Goal: Information Seeking & Learning: Learn about a topic

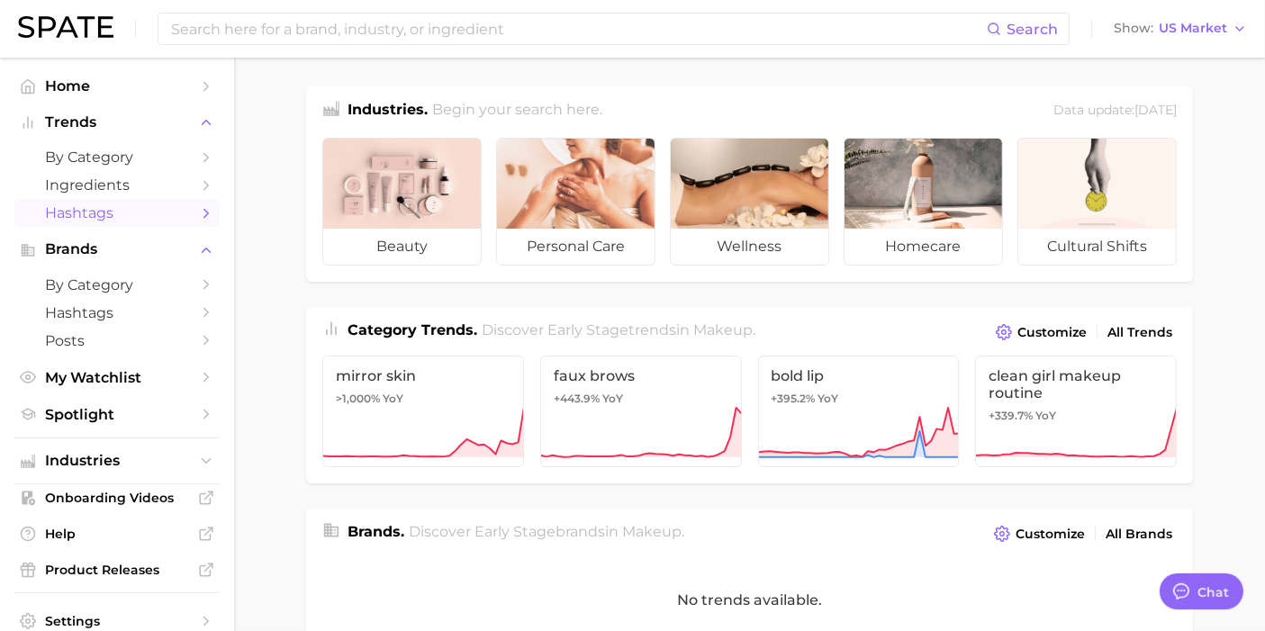
click at [163, 212] on span "Hashtags" at bounding box center [117, 212] width 144 height 17
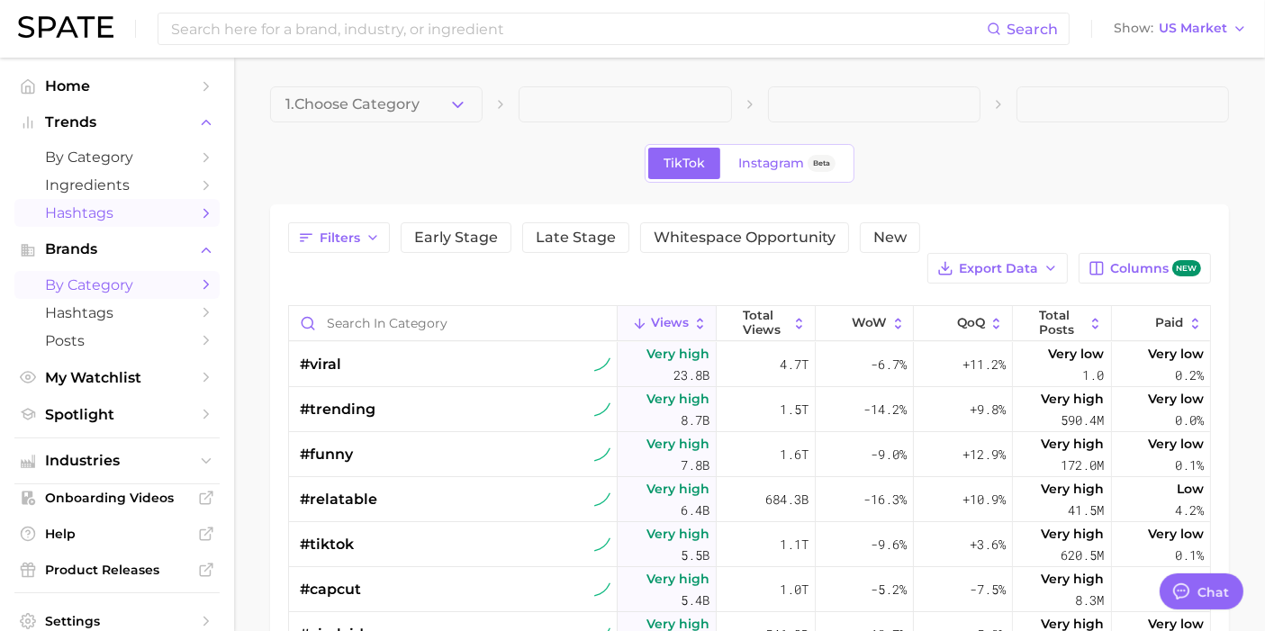
click at [118, 284] on span "by Category" at bounding box center [117, 284] width 144 height 17
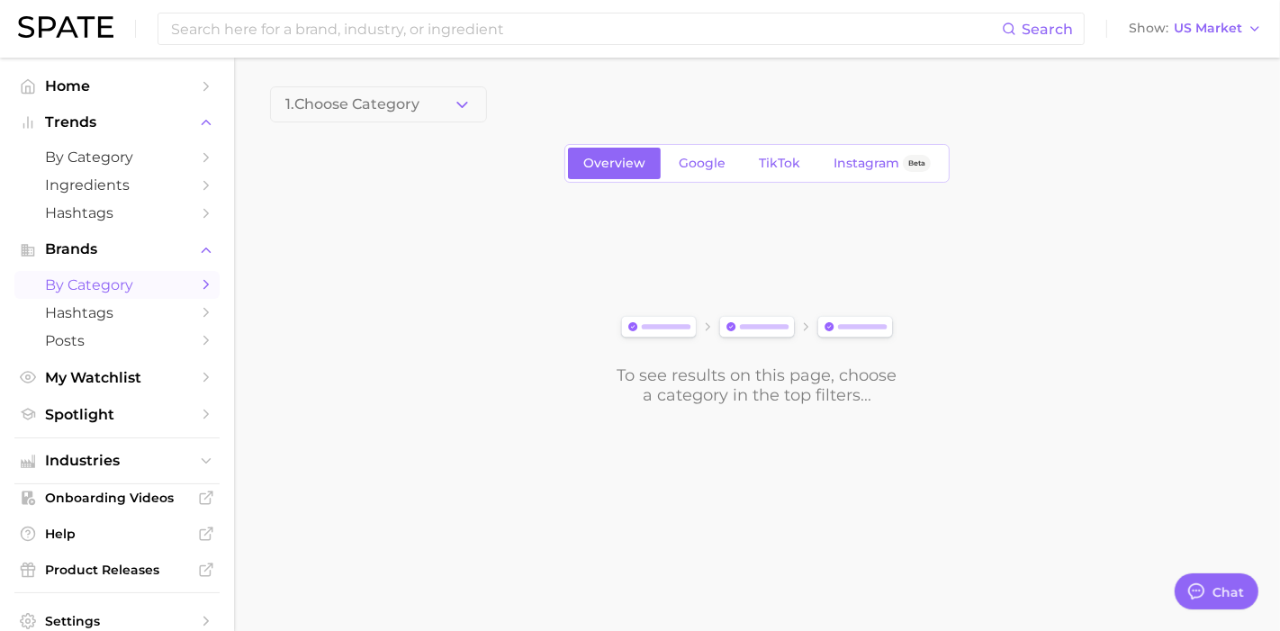
click at [92, 32] on img at bounding box center [65, 27] width 95 height 22
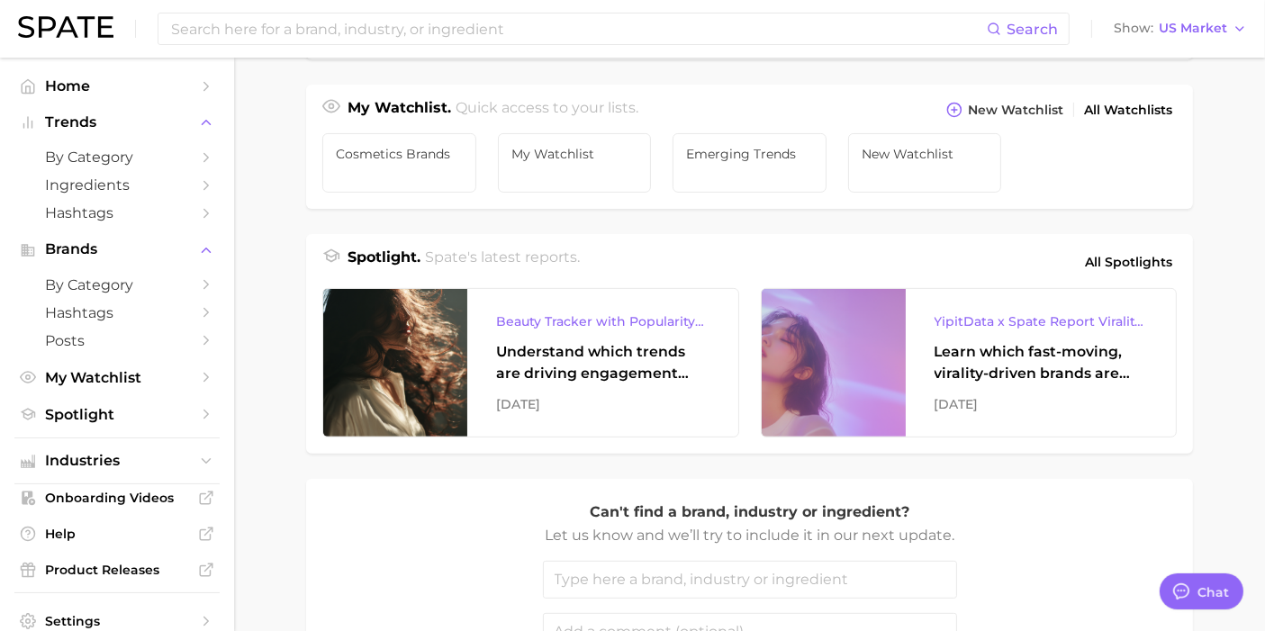
type textarea "x"
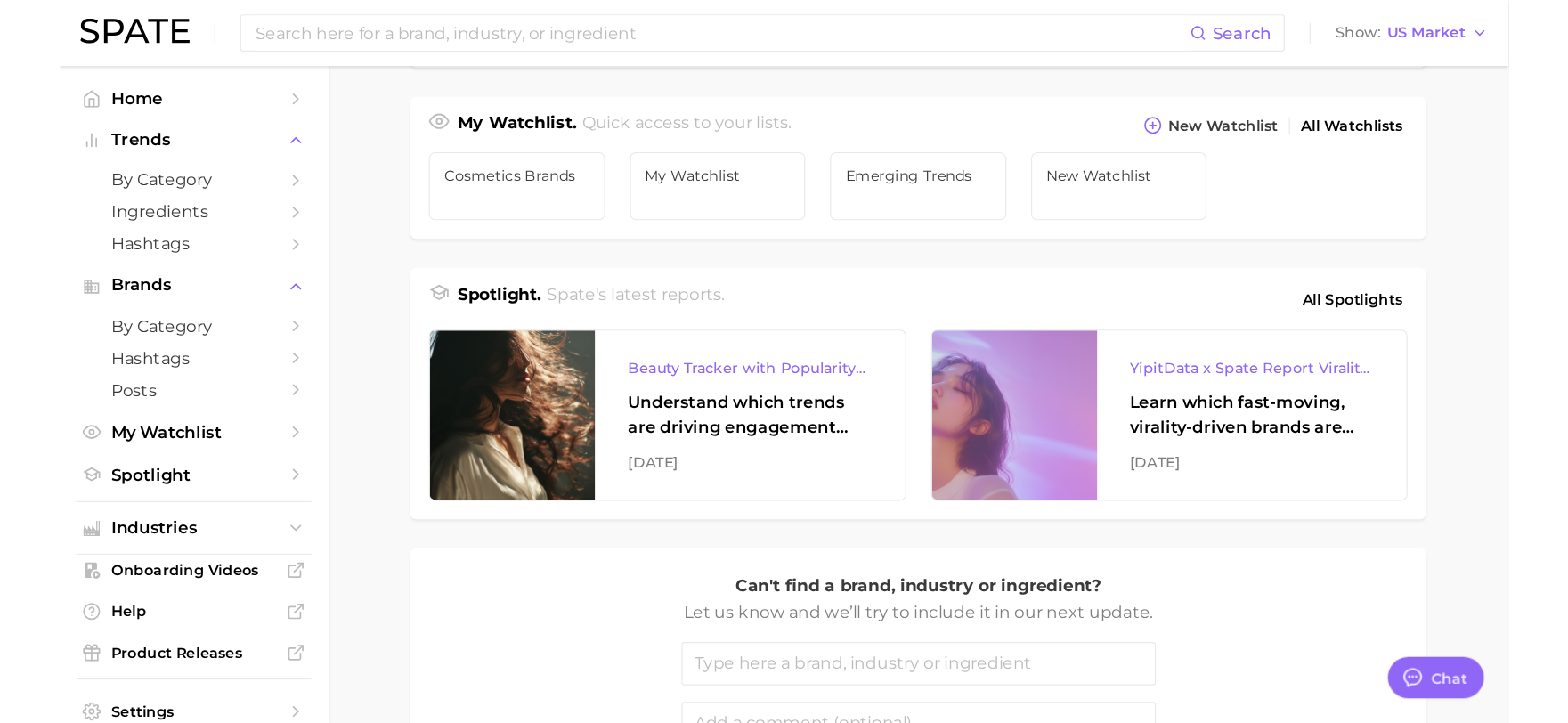
scroll to position [576, 0]
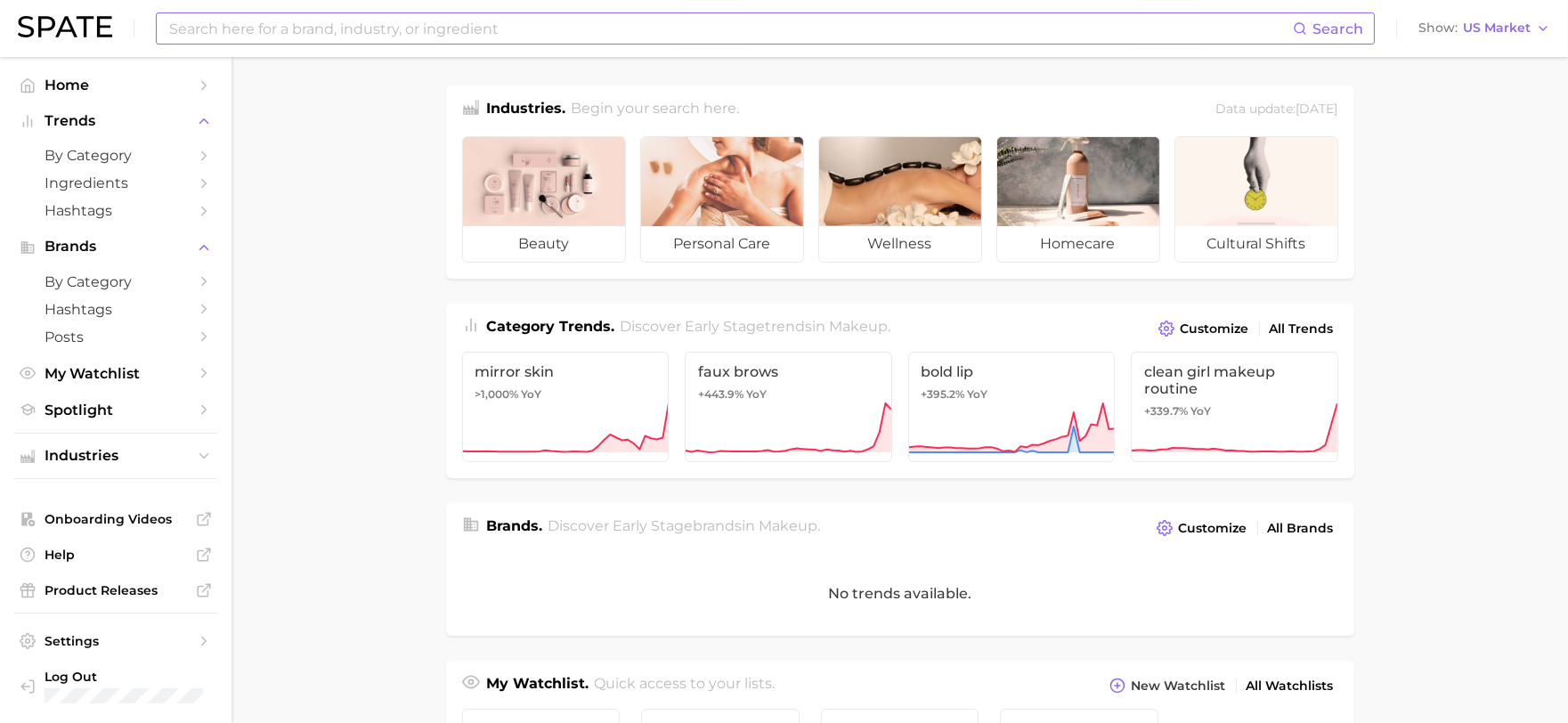
click at [319, 27] on input at bounding box center [730, 29] width 1126 height 31
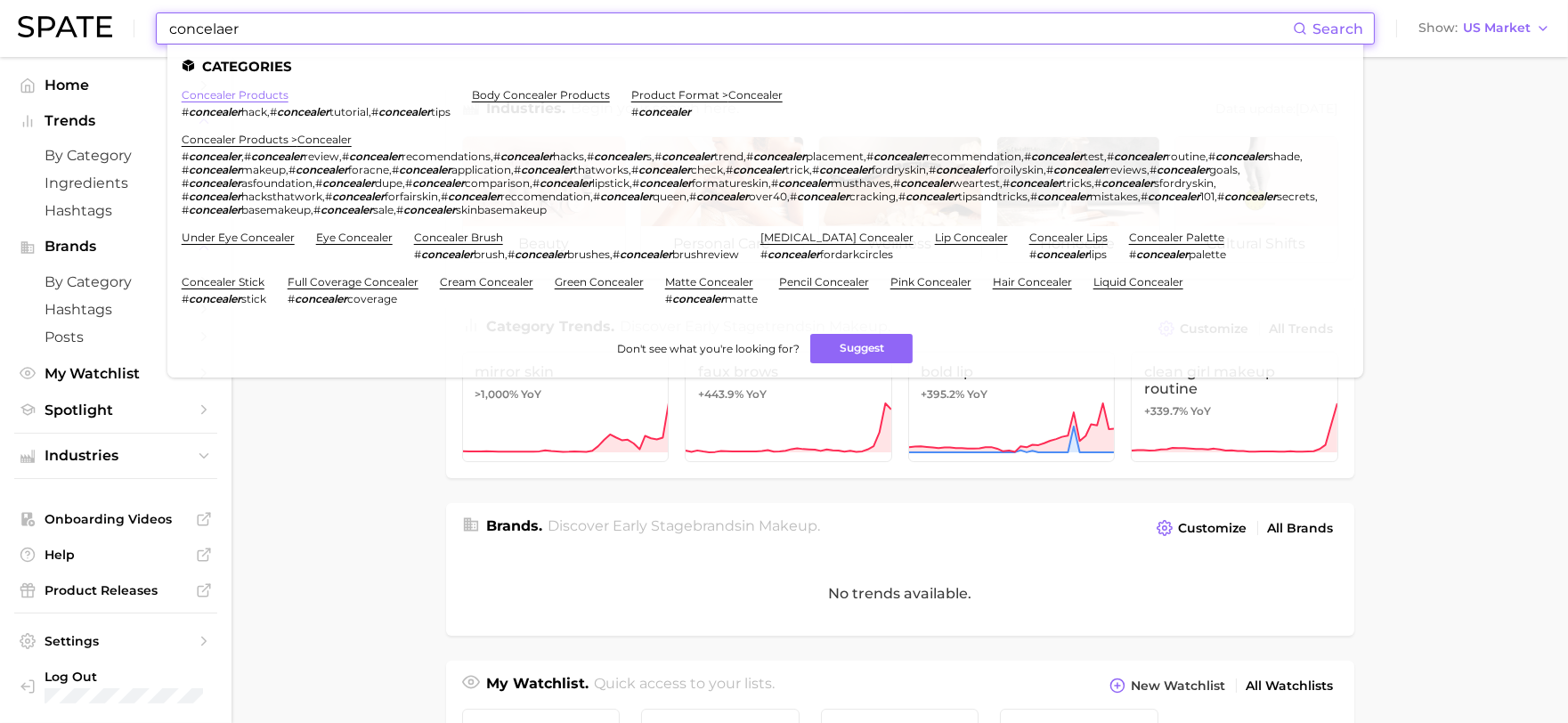
type input "concelaer"
click at [278, 95] on link "concealer products" at bounding box center [235, 95] width 107 height 14
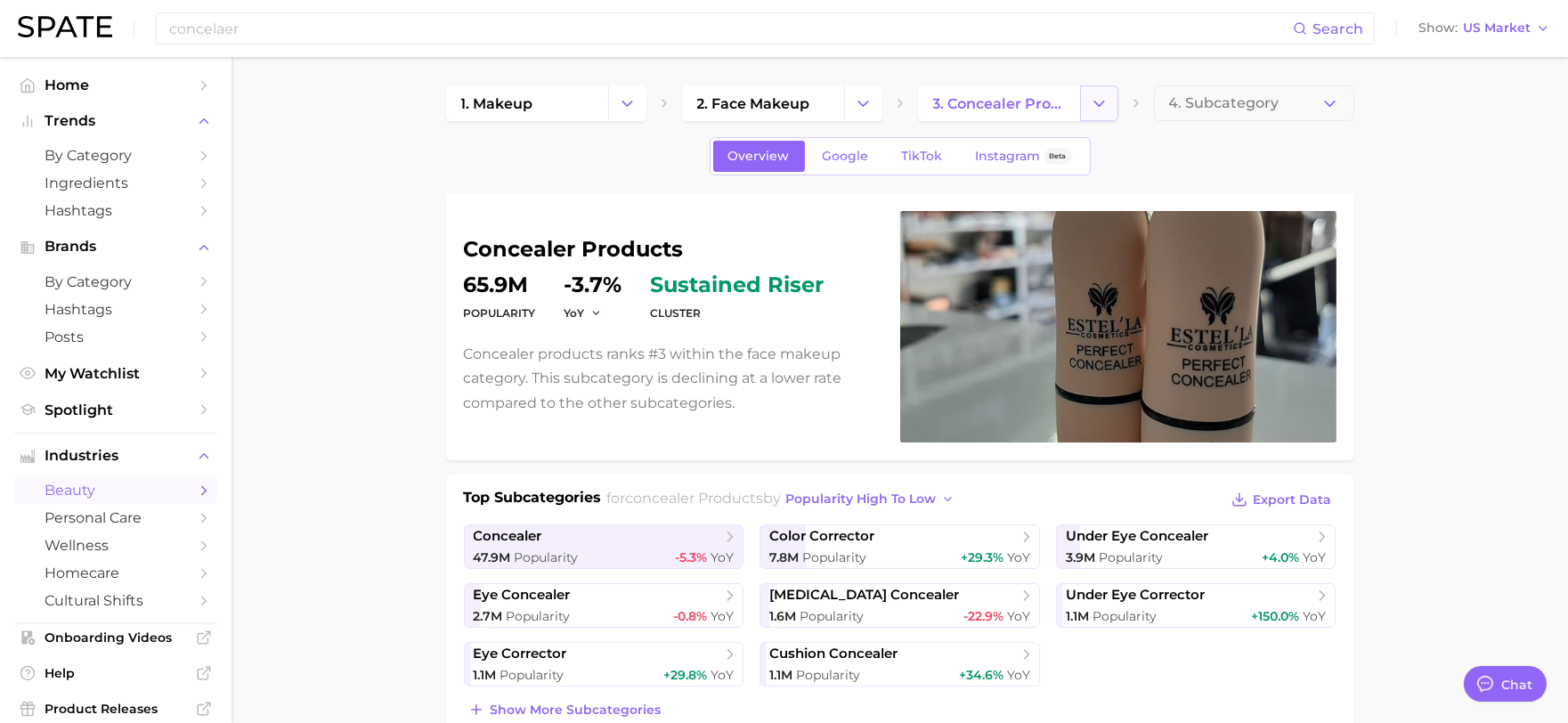
type textarea "x"
click at [899, 163] on link "TikTok" at bounding box center [922, 156] width 71 height 32
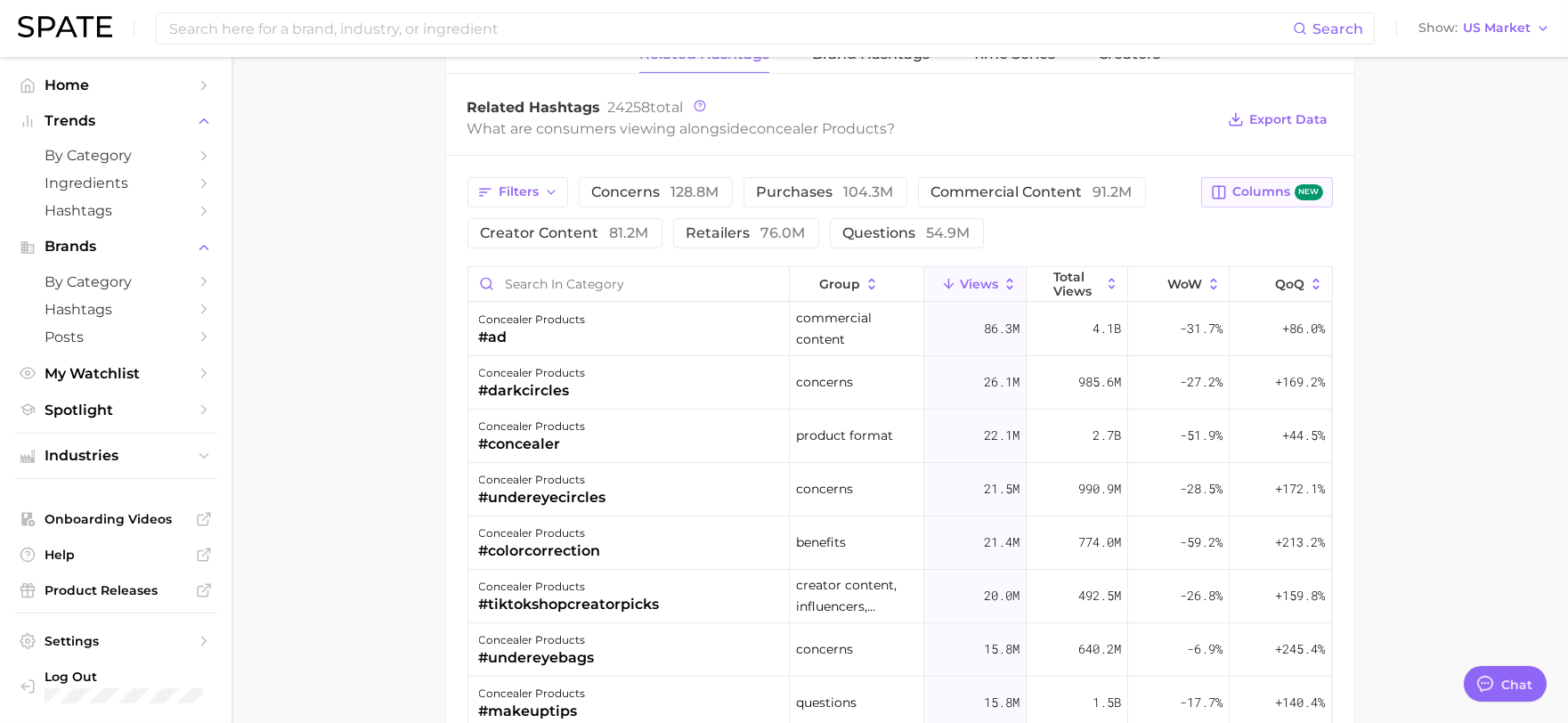
scroll to position [1385, 0]
click at [619, 236] on span "81.2m" at bounding box center [630, 230] width 40 height 17
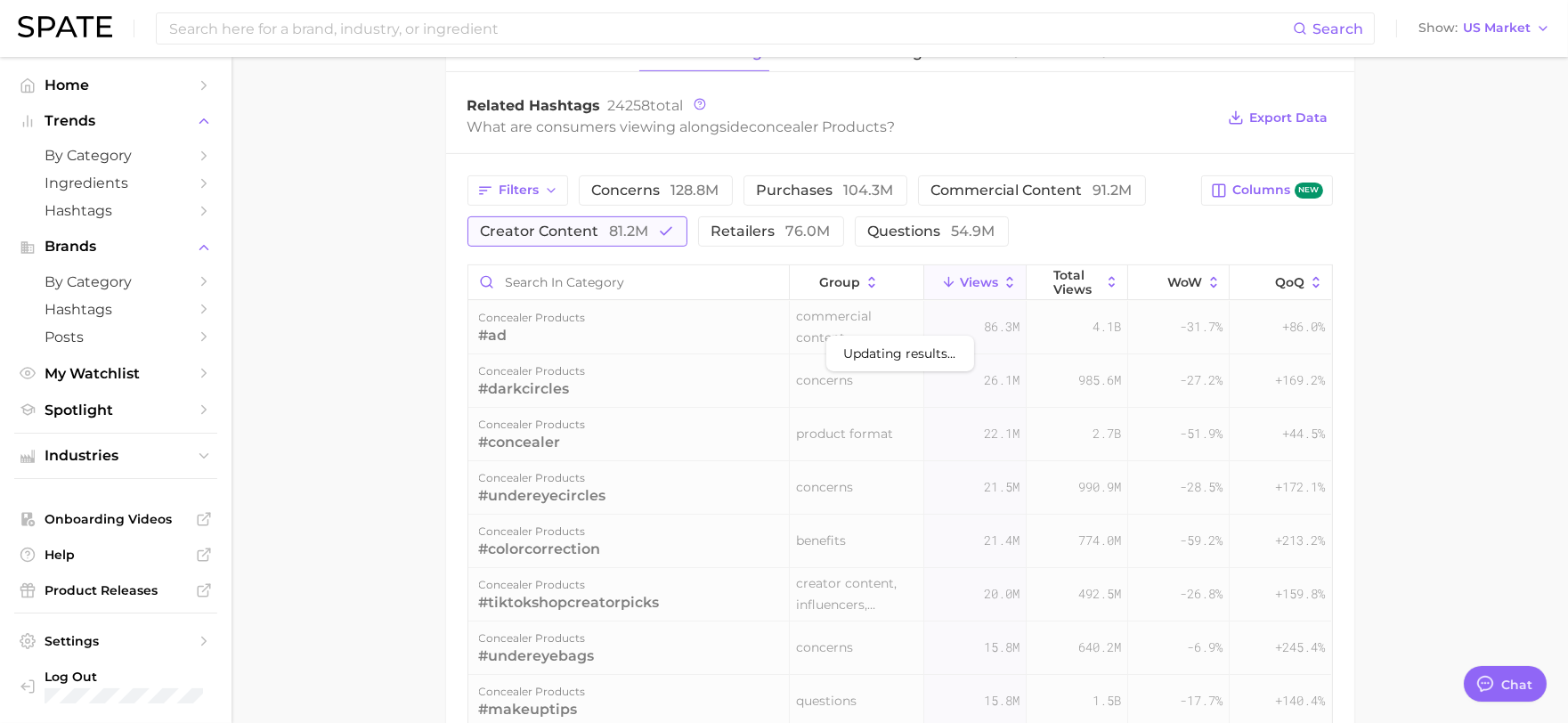
click at [619, 236] on span "81.2m" at bounding box center [630, 230] width 40 height 17
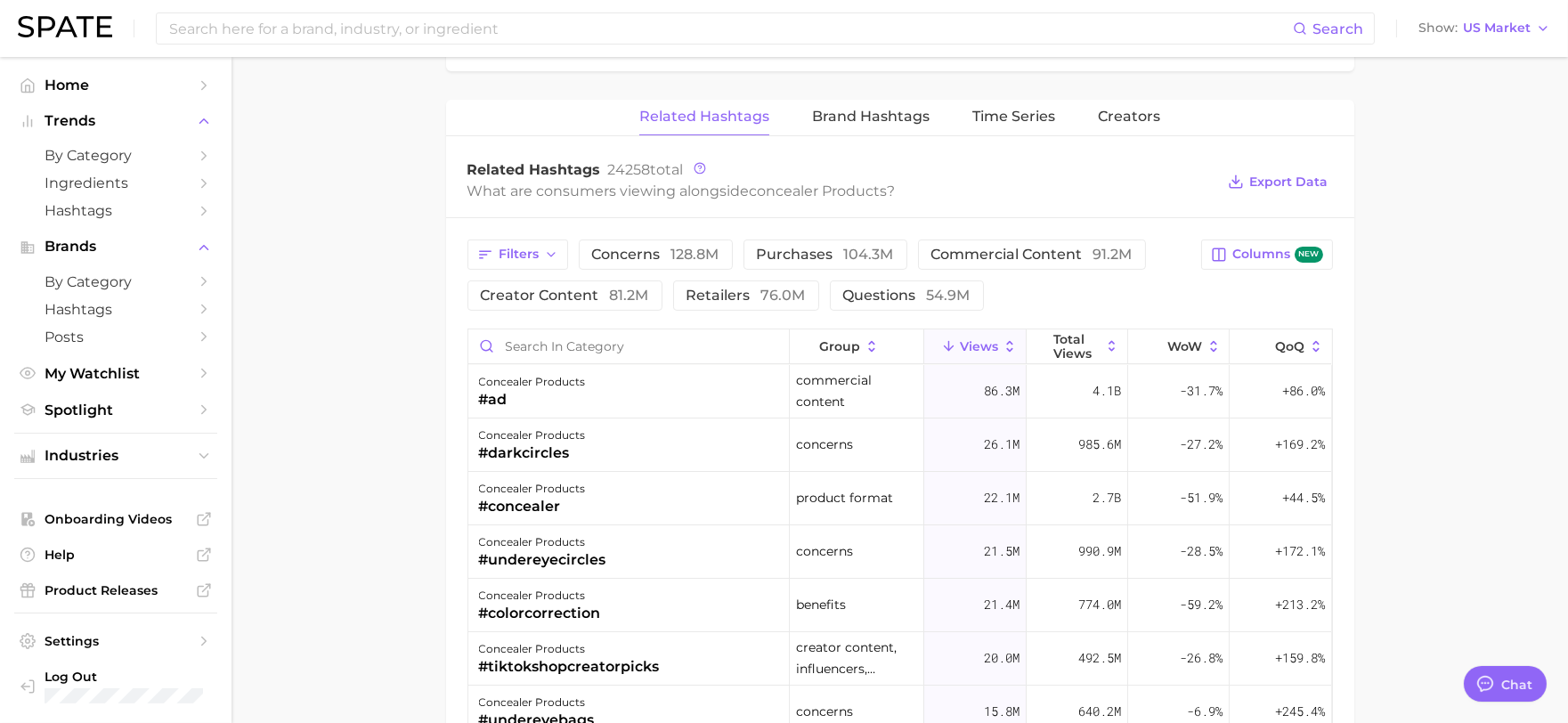
scroll to position [1286, 0]
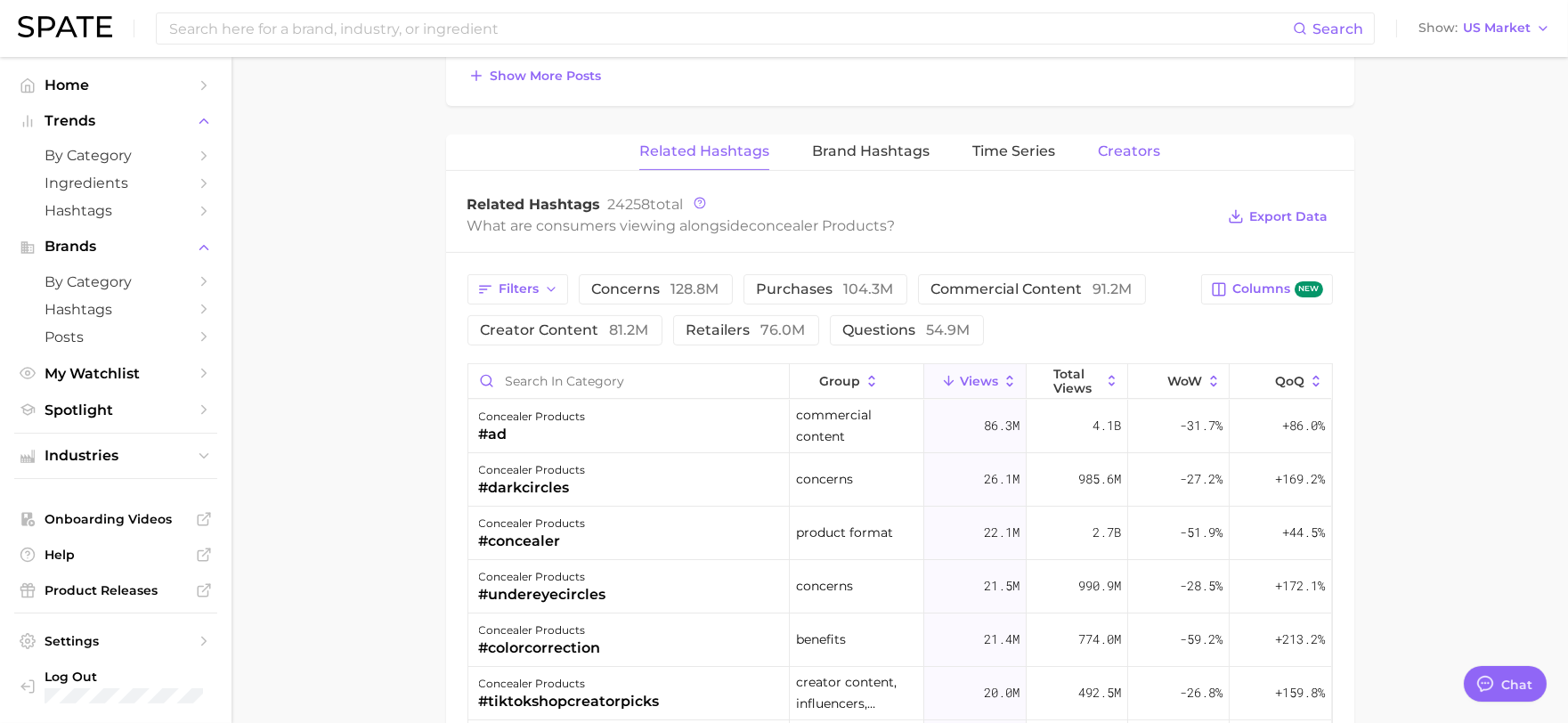
click at [1104, 152] on span "Creators" at bounding box center [1129, 151] width 62 height 16
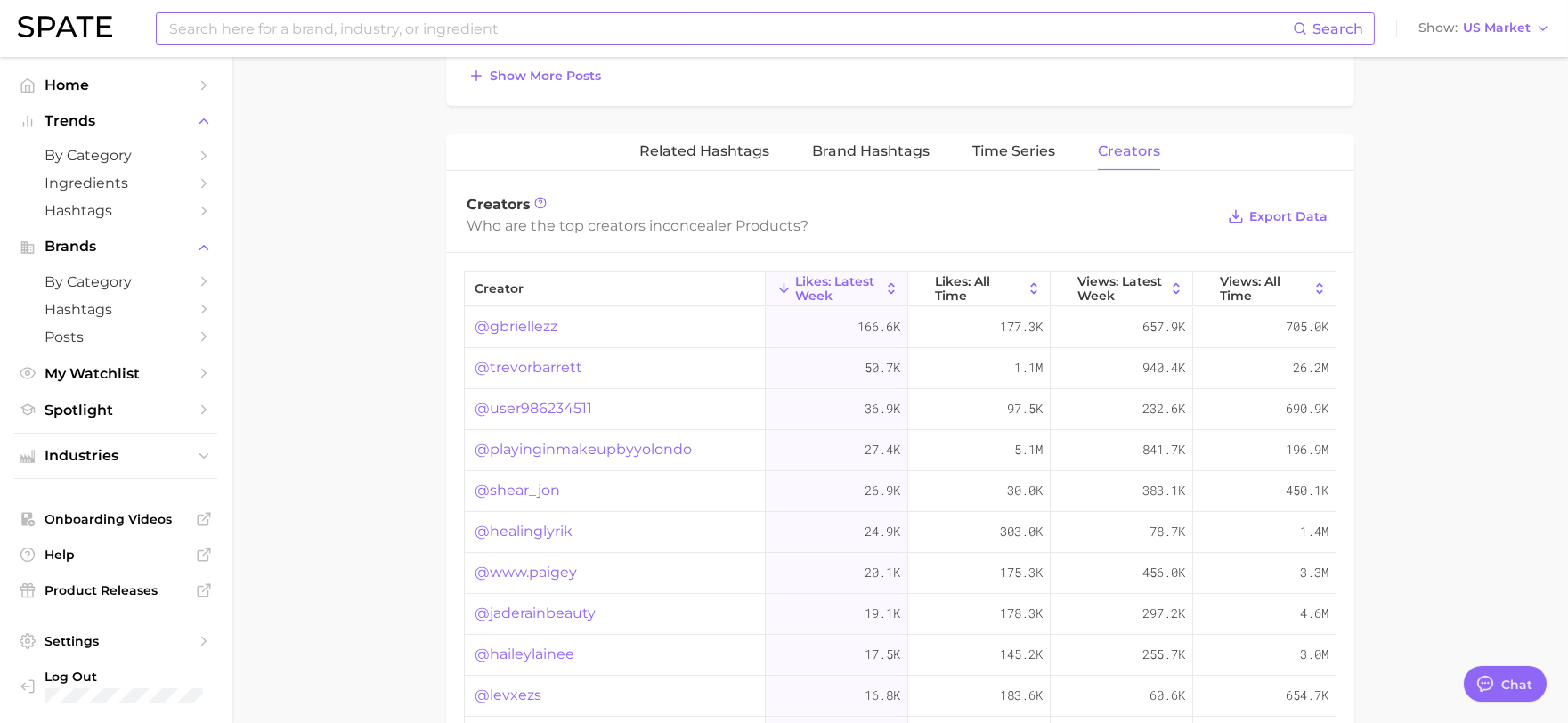
click at [508, 32] on input at bounding box center [730, 29] width 1126 height 31
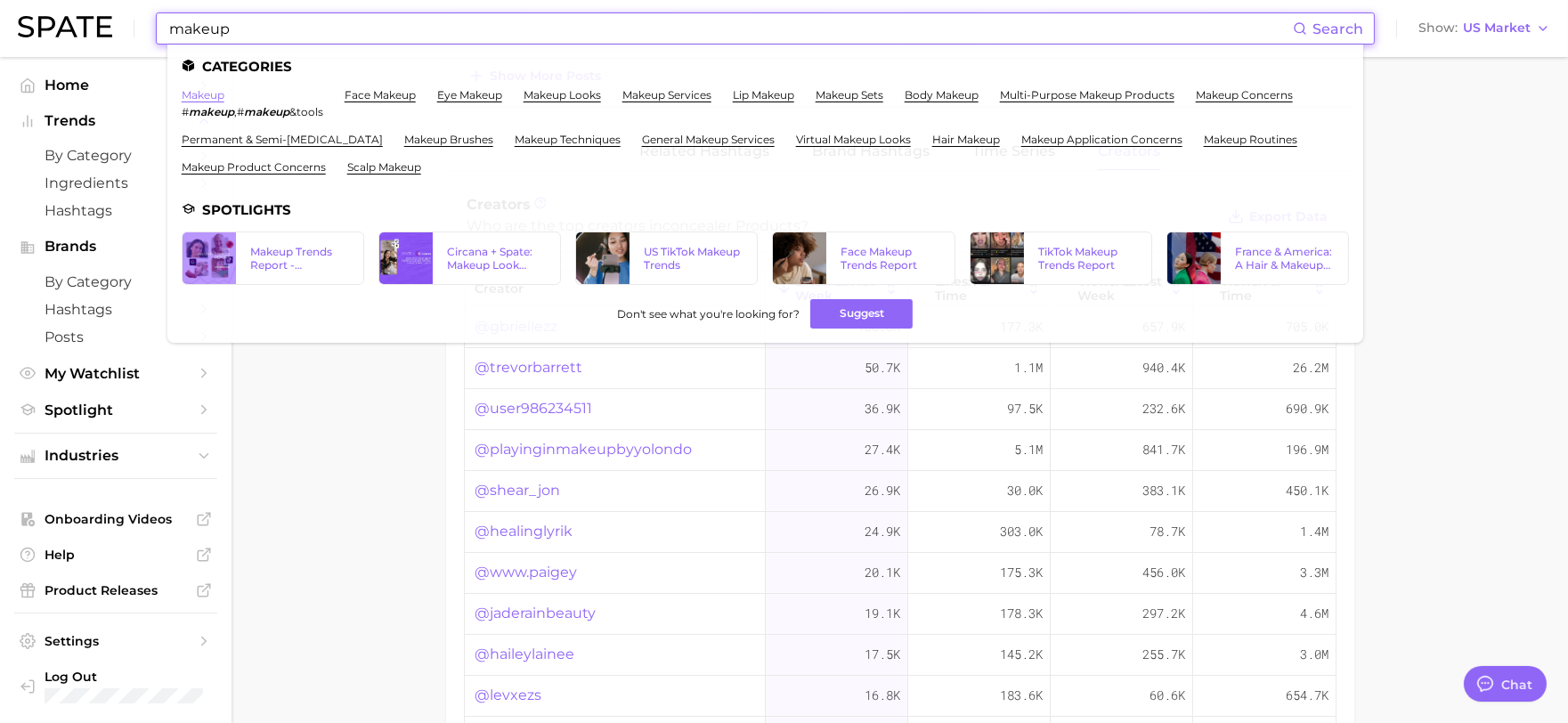
type input "makeup"
click at [209, 100] on link "makeup" at bounding box center [203, 95] width 43 height 14
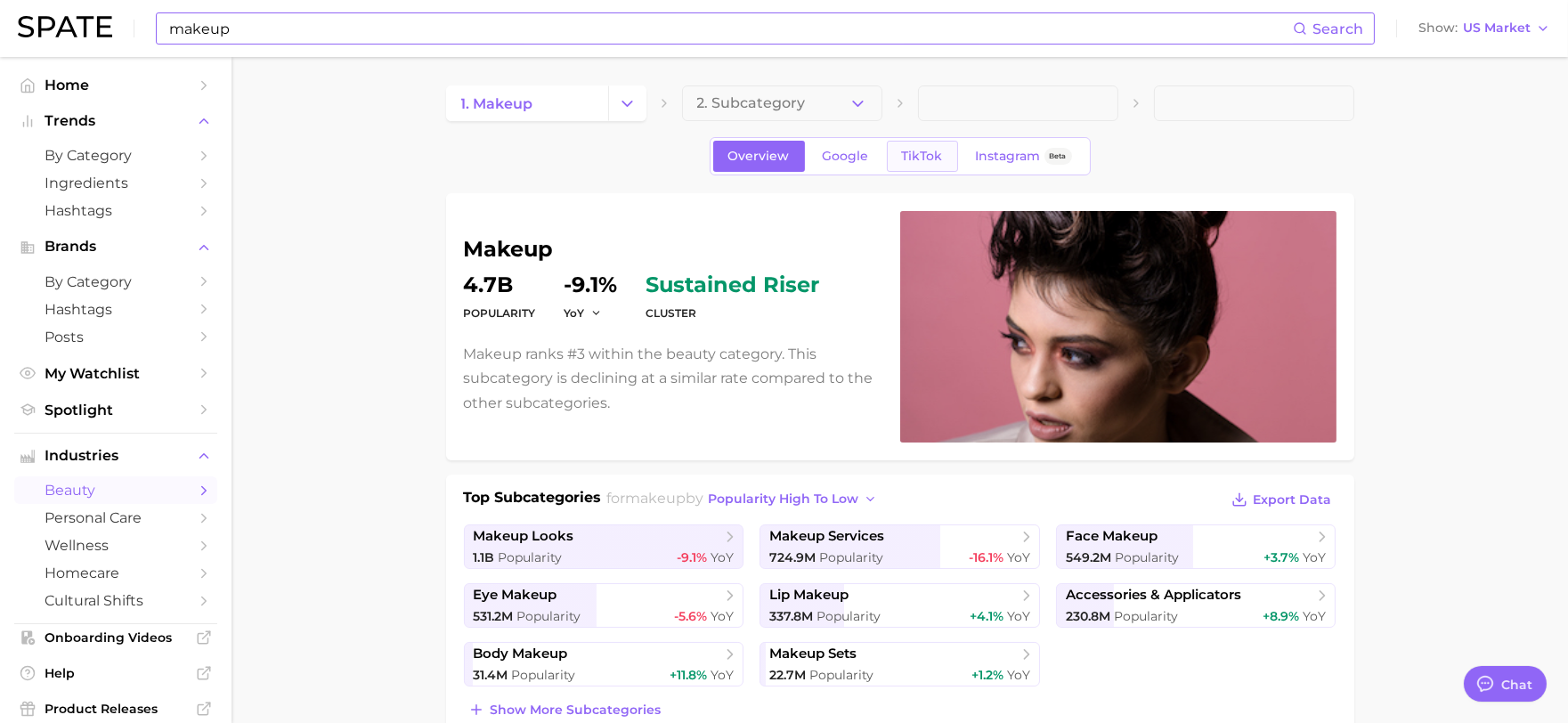
click at [948, 165] on link "TikTok" at bounding box center [922, 156] width 71 height 32
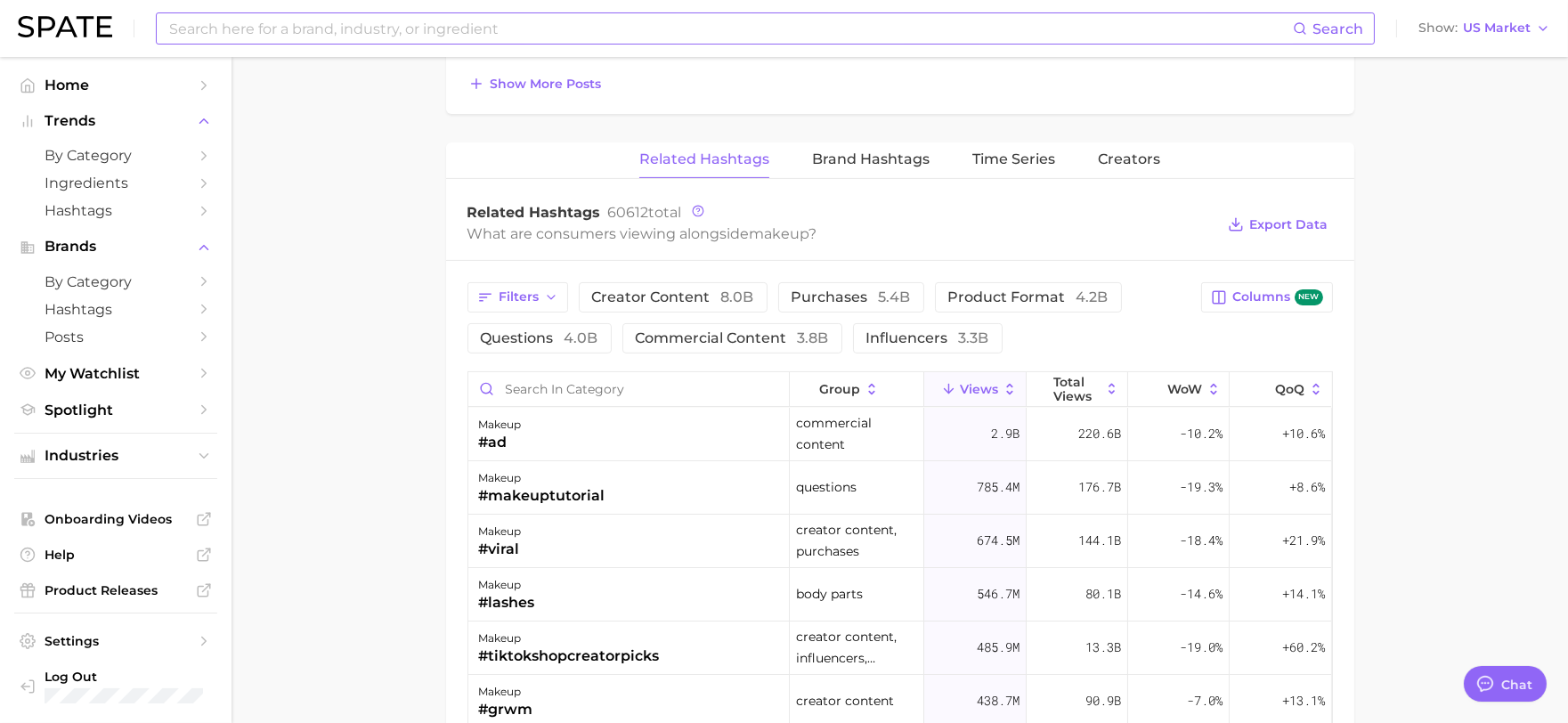
scroll to position [1286, 0]
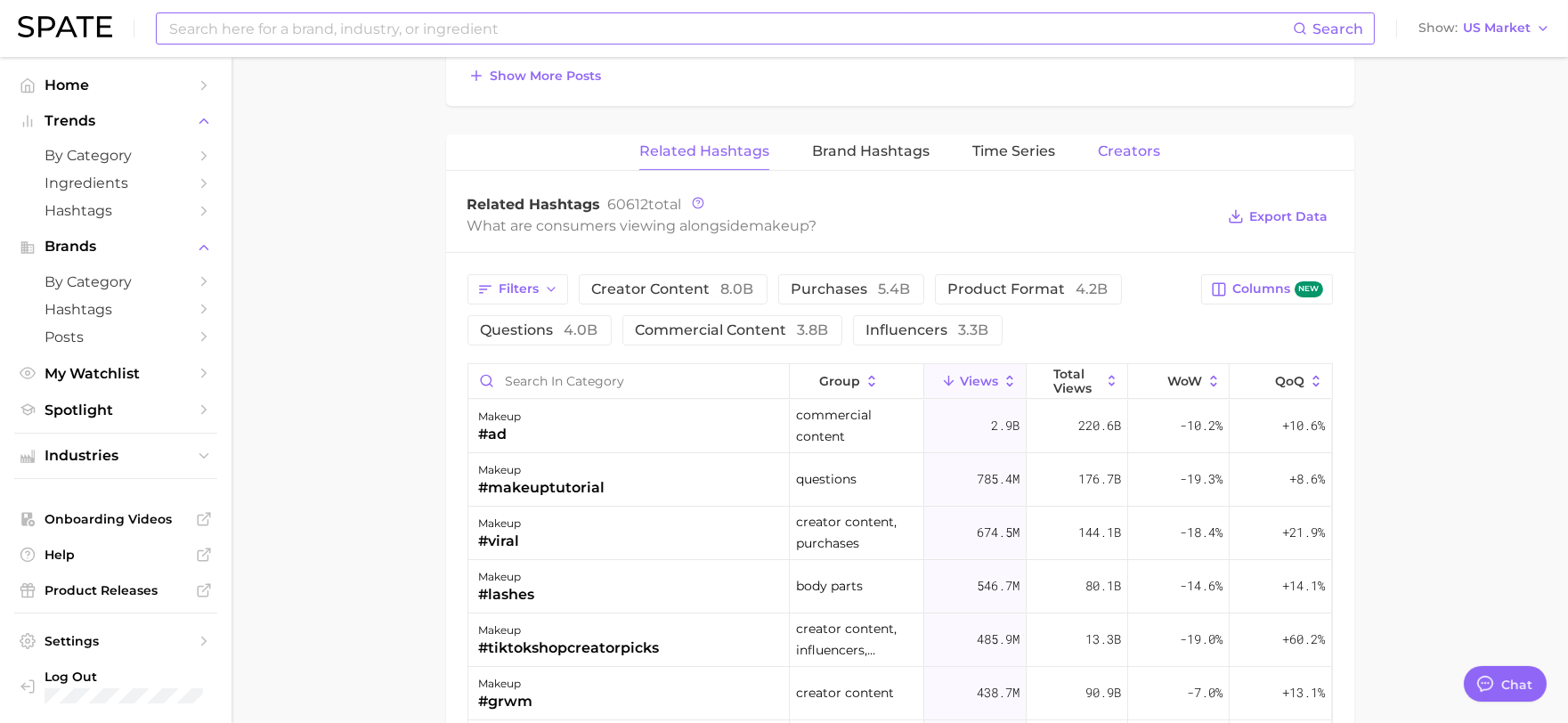
click at [1128, 156] on span "Creators" at bounding box center [1129, 151] width 62 height 16
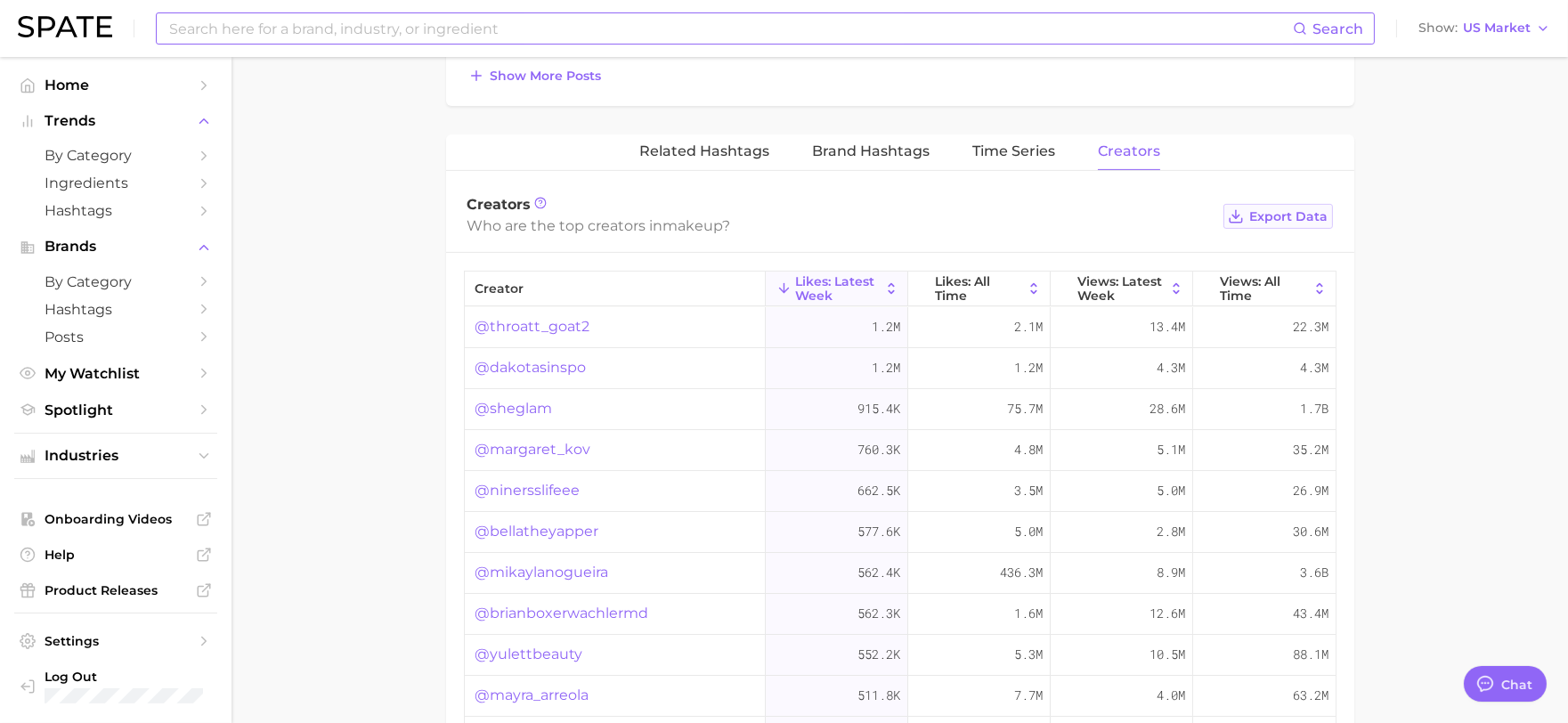
click at [1257, 220] on span "Export Data" at bounding box center [1289, 217] width 78 height 15
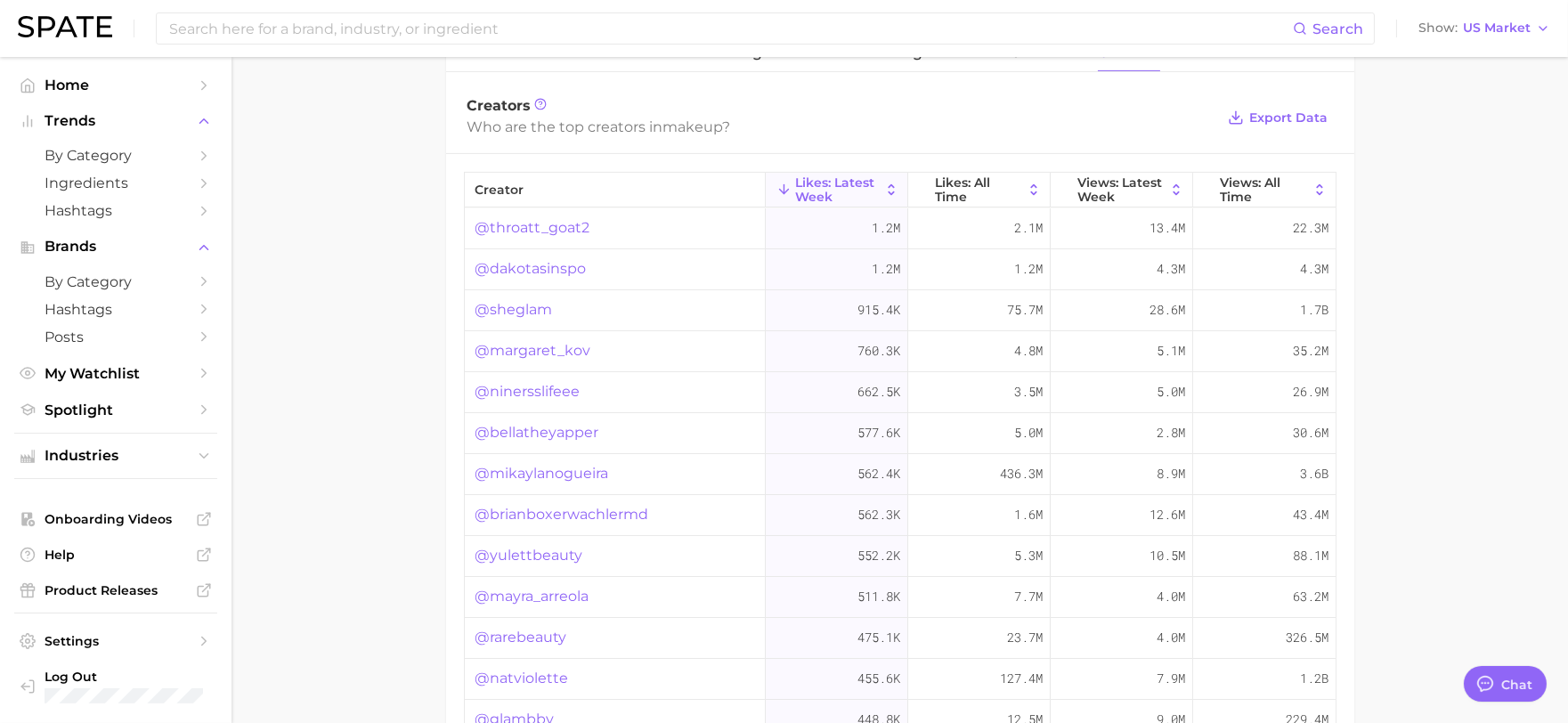
scroll to position [1483, 0]
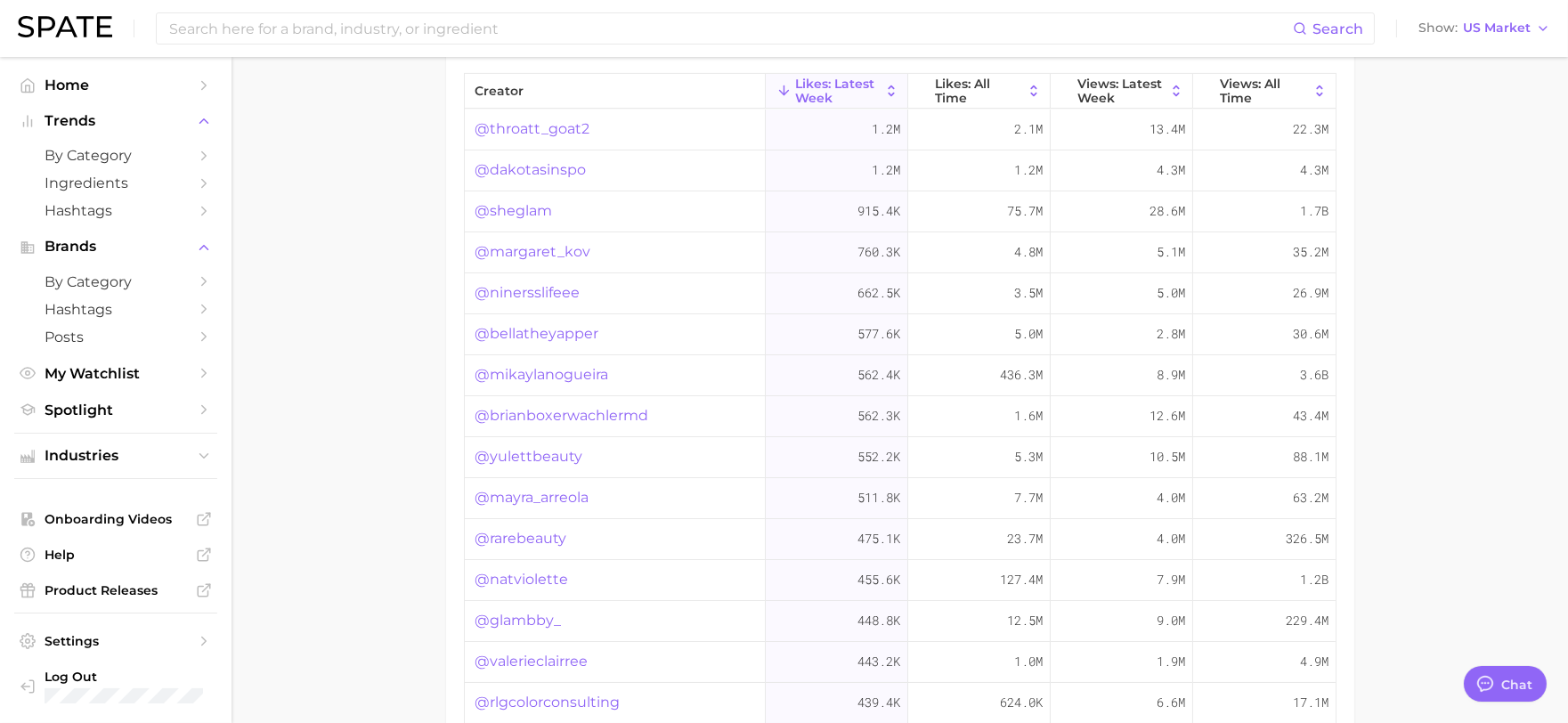
click at [983, 89] on span "Likes: All Time" at bounding box center [978, 90] width 88 height 29
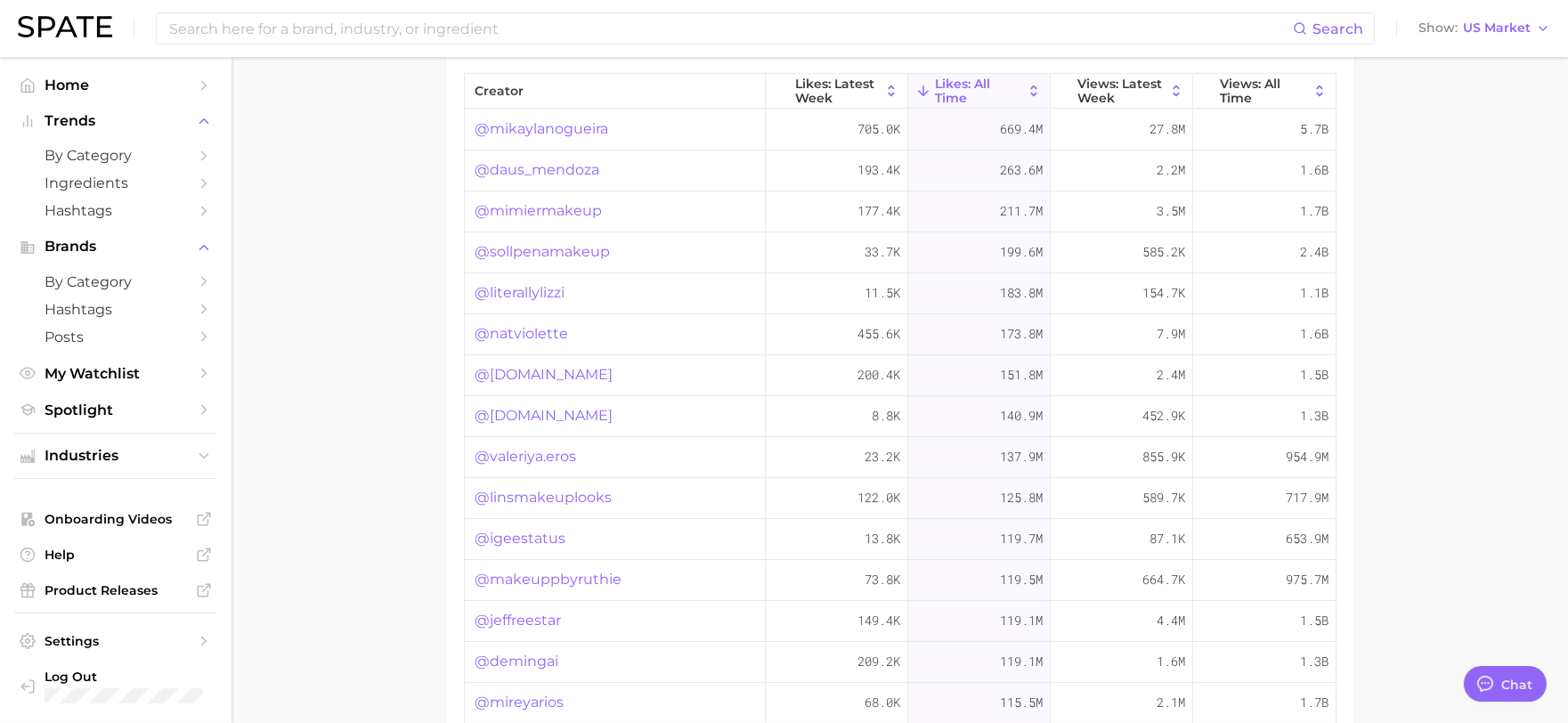
scroll to position [1385, 0]
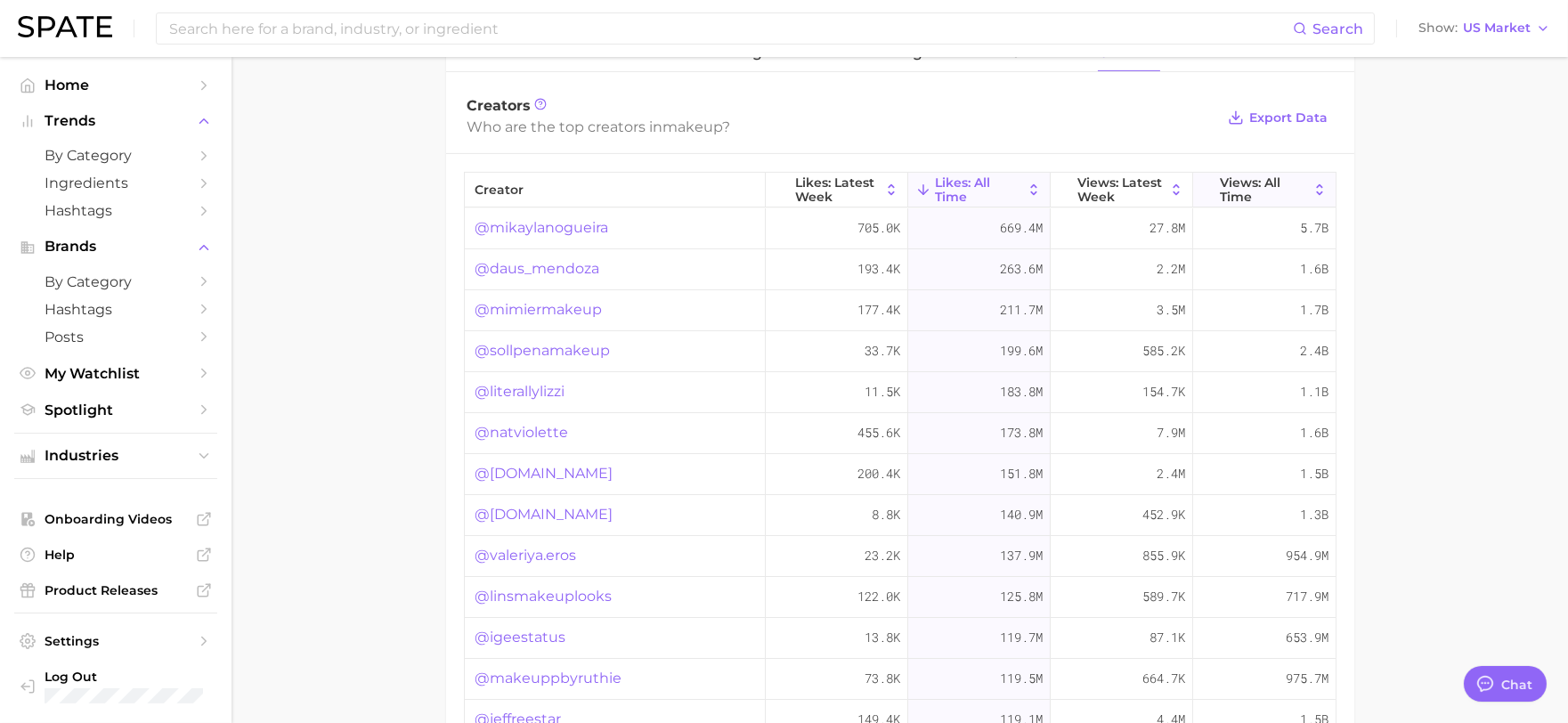
click at [1255, 192] on span "Views: All Time" at bounding box center [1264, 189] width 89 height 29
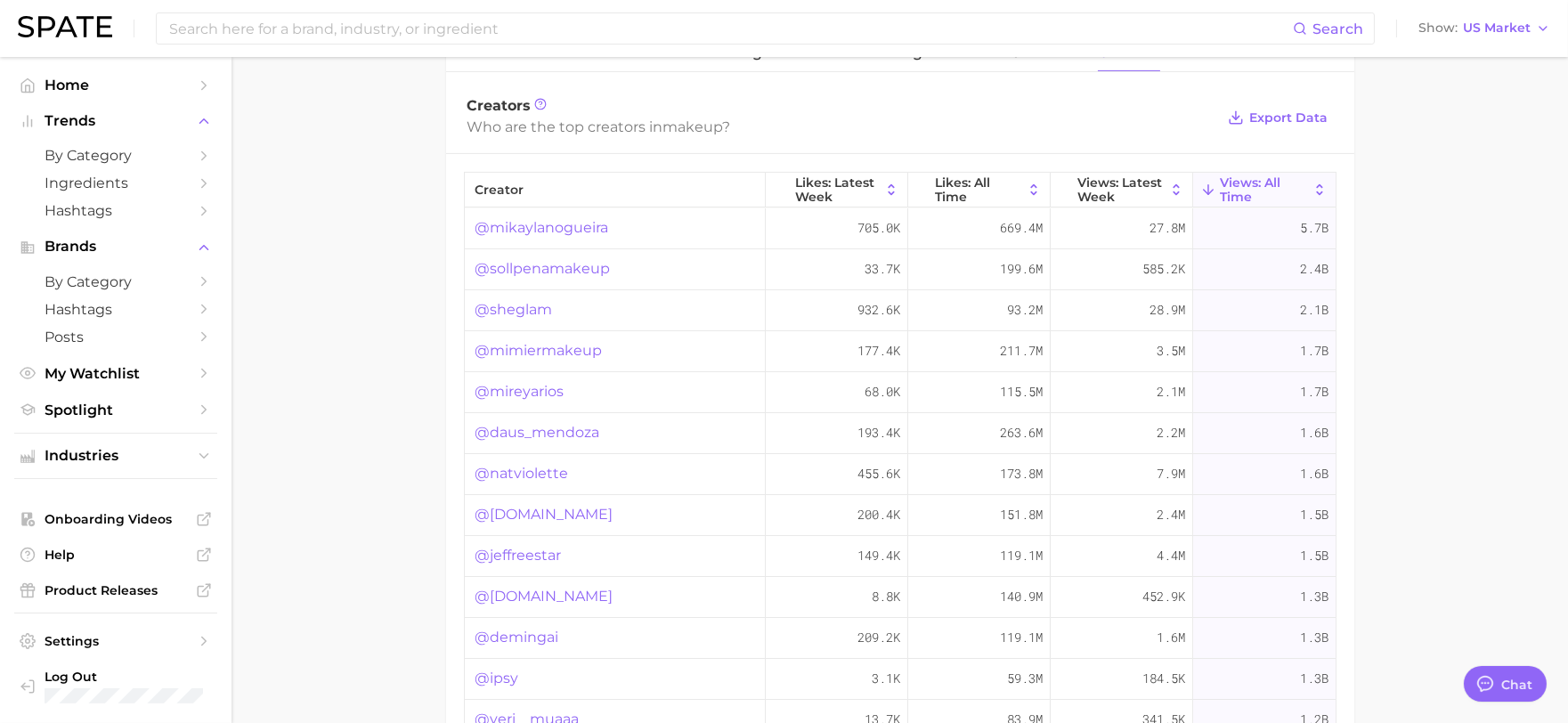
drag, startPoint x: 559, startPoint y: 189, endPoint x: 495, endPoint y: 202, distance: 65.3
click at [543, 193] on span "creator" at bounding box center [615, 190] width 301 height 35
click at [493, 202] on span "creator" at bounding box center [615, 190] width 301 height 35
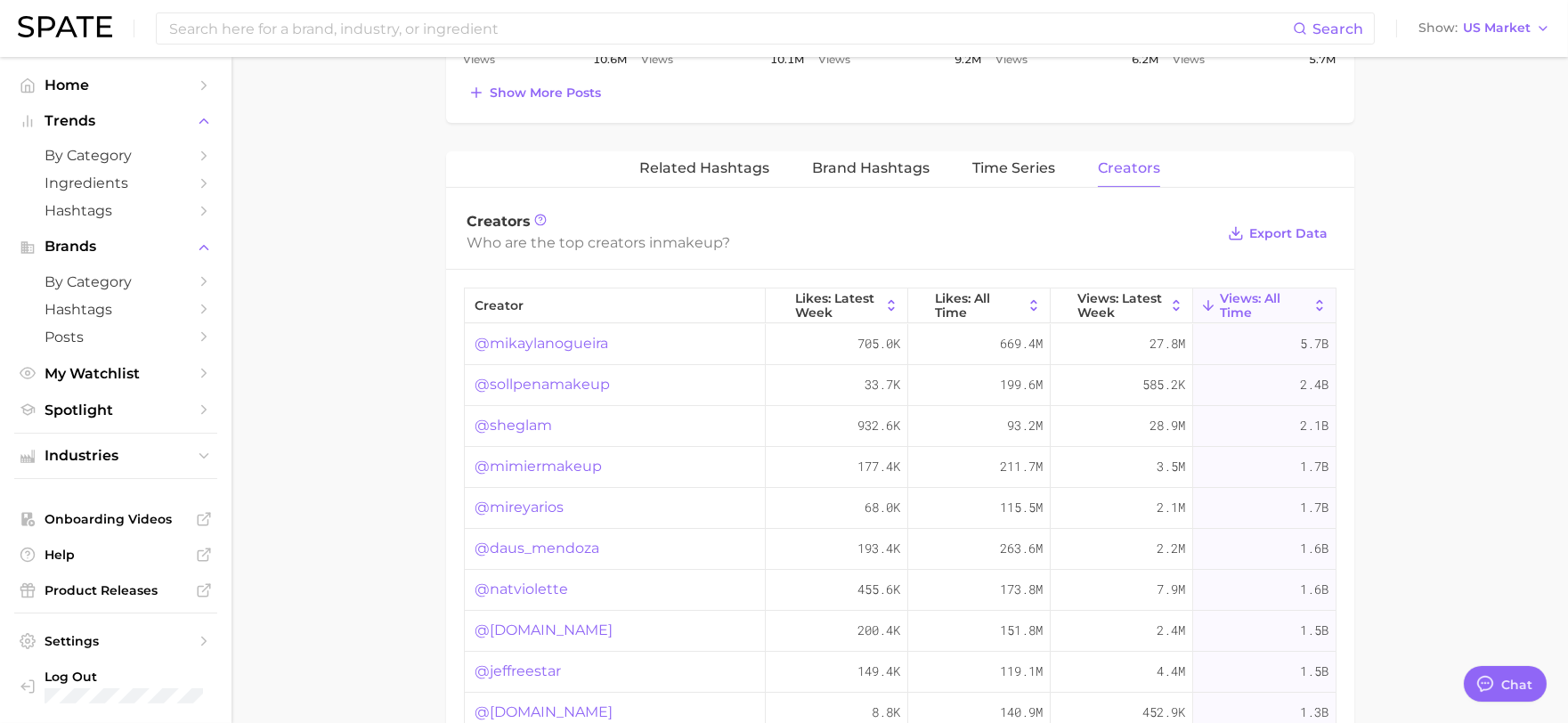
scroll to position [1367, 0]
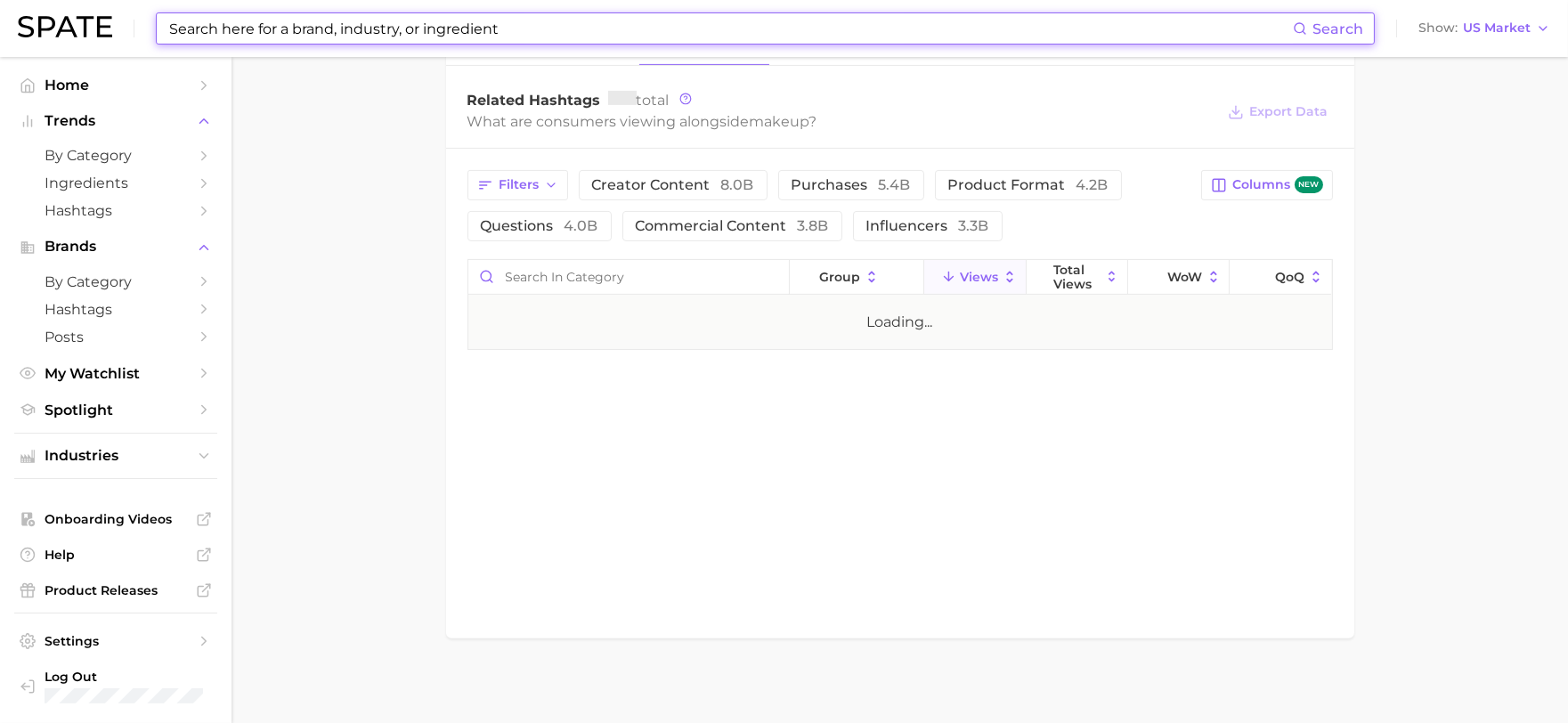
click at [537, 37] on input at bounding box center [730, 29] width 1126 height 31
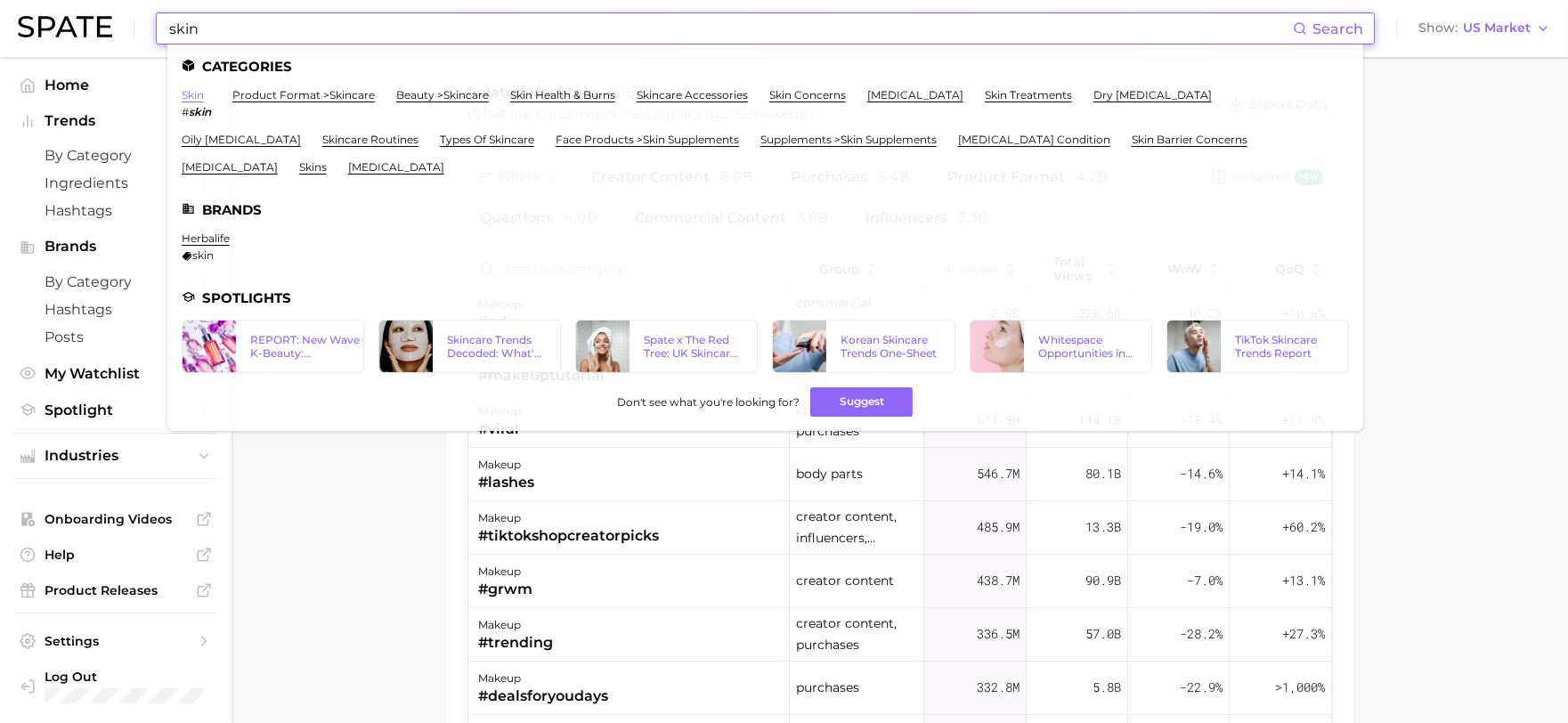
type input "skin"
click at [201, 93] on link "skin" at bounding box center [193, 95] width 23 height 14
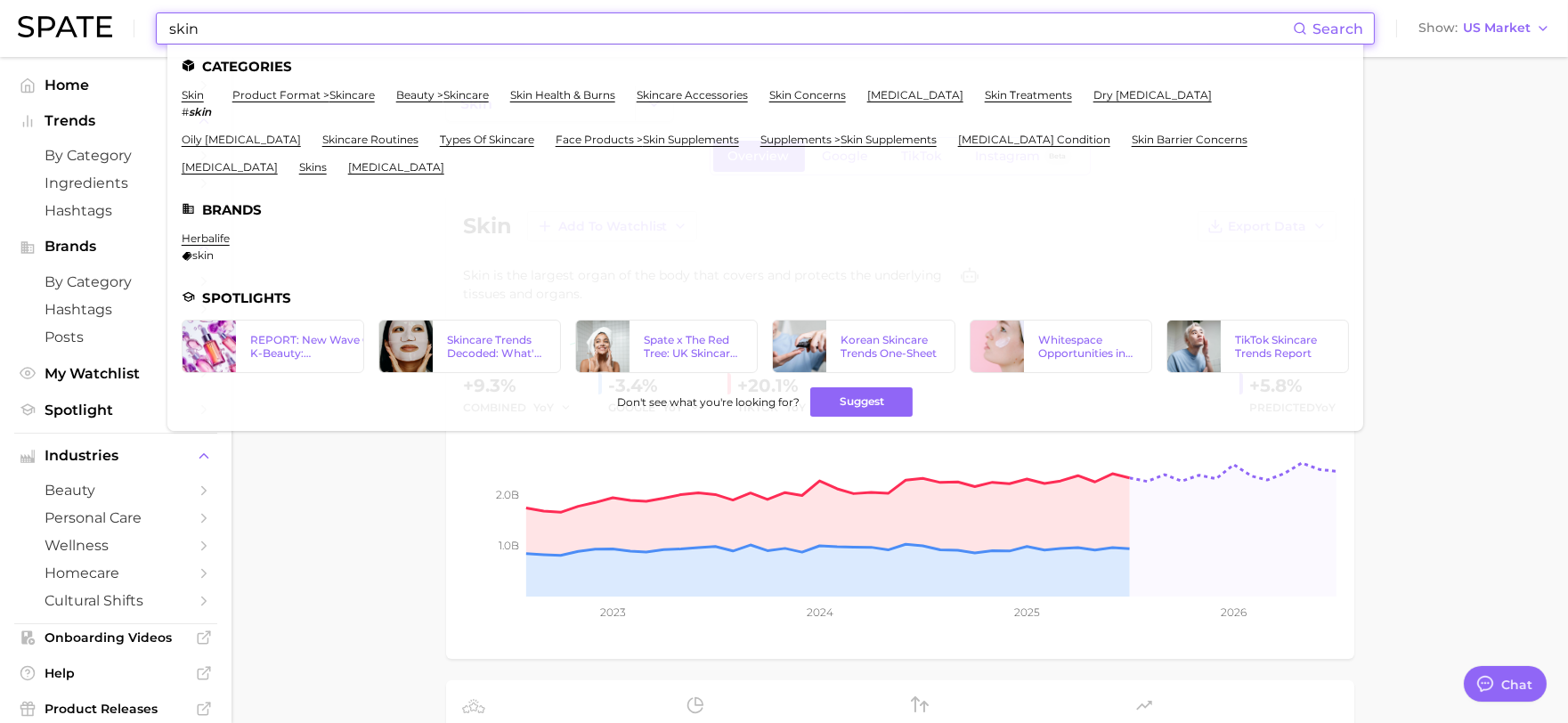
click at [251, 19] on input "skin" at bounding box center [730, 29] width 1126 height 31
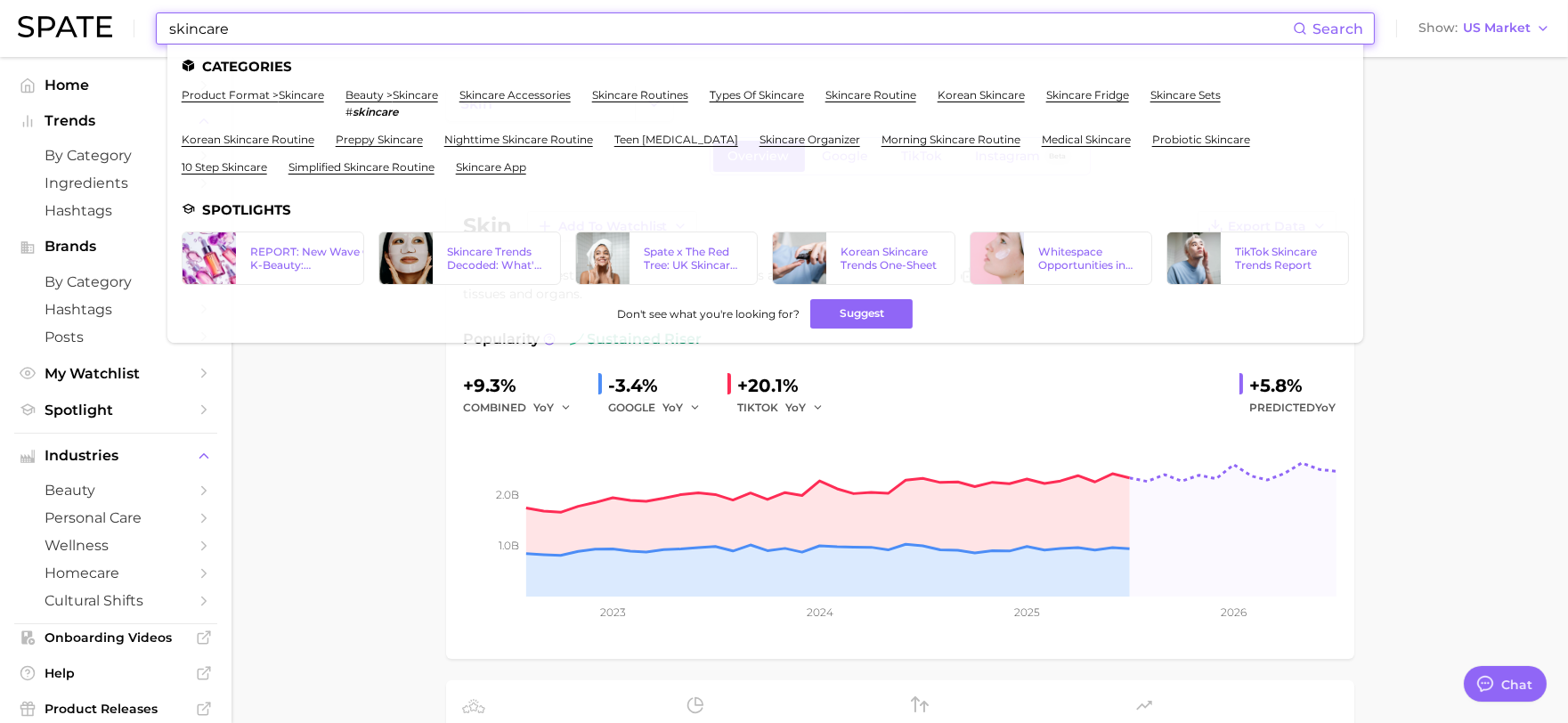
type input "skincare"
click at [393, 87] on ul "Categories product format > skincare beauty > skincare # skincare skincare acce…" at bounding box center [765, 194] width 1196 height 299
click at [393, 94] on link "beauty > skincare" at bounding box center [392, 95] width 93 height 14
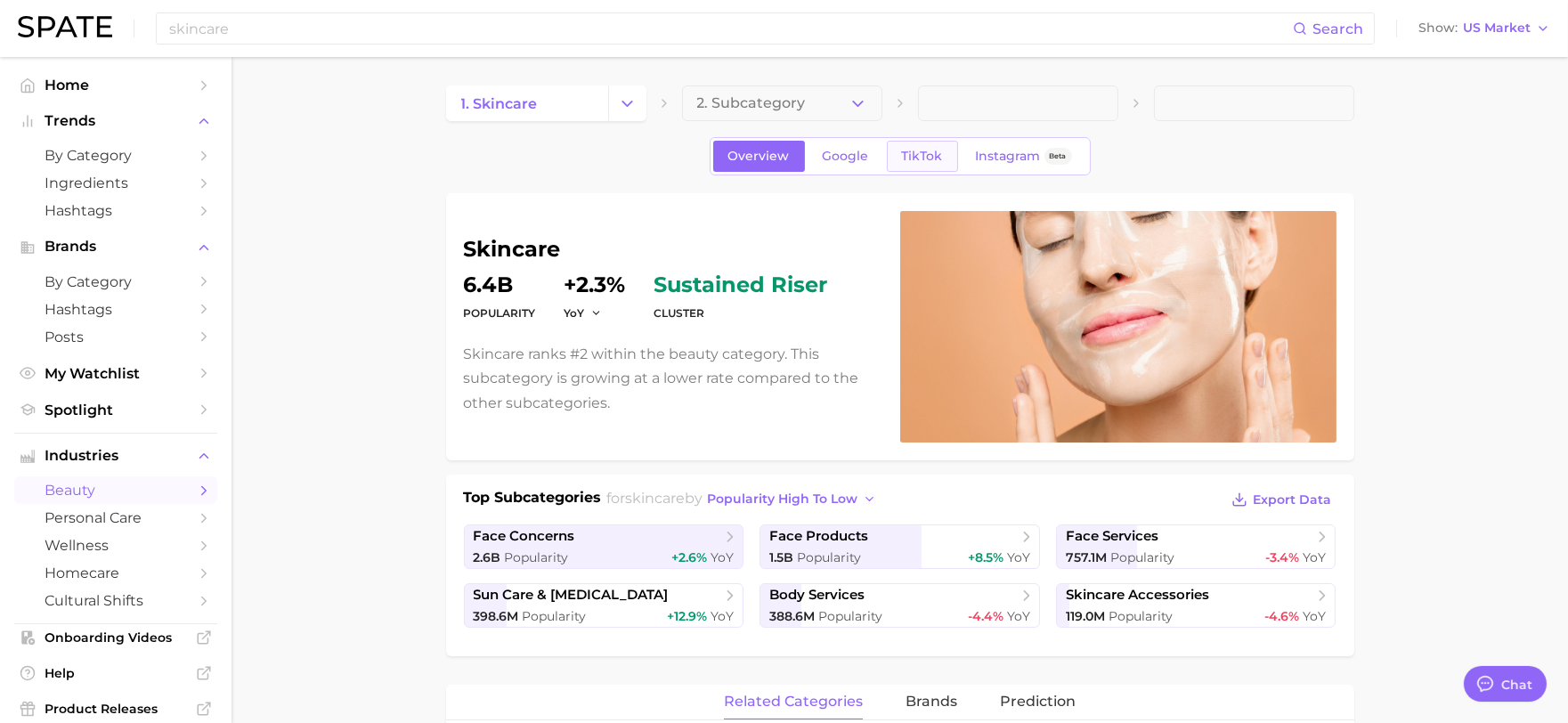
click at [922, 162] on span "TikTok" at bounding box center [922, 155] width 41 height 15
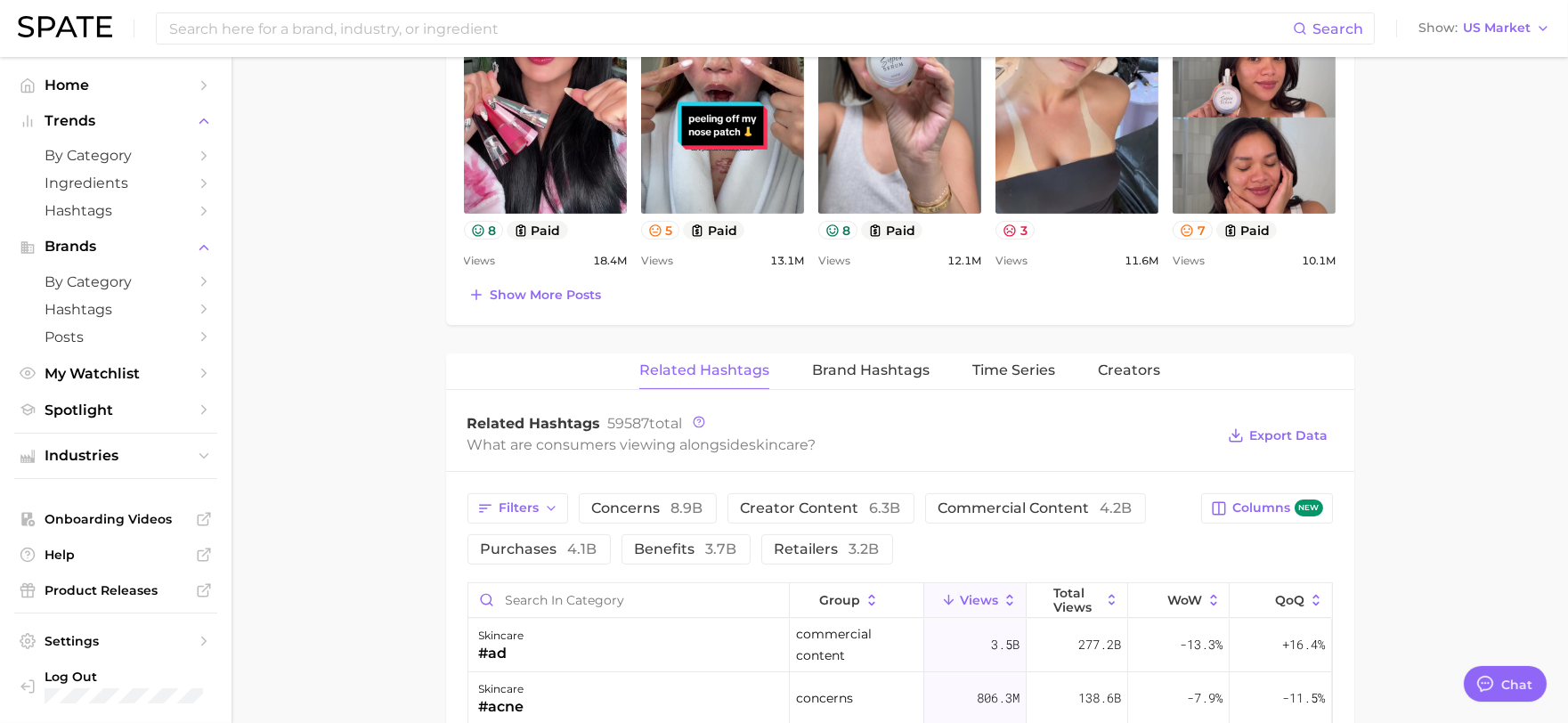
scroll to position [1187, 0]
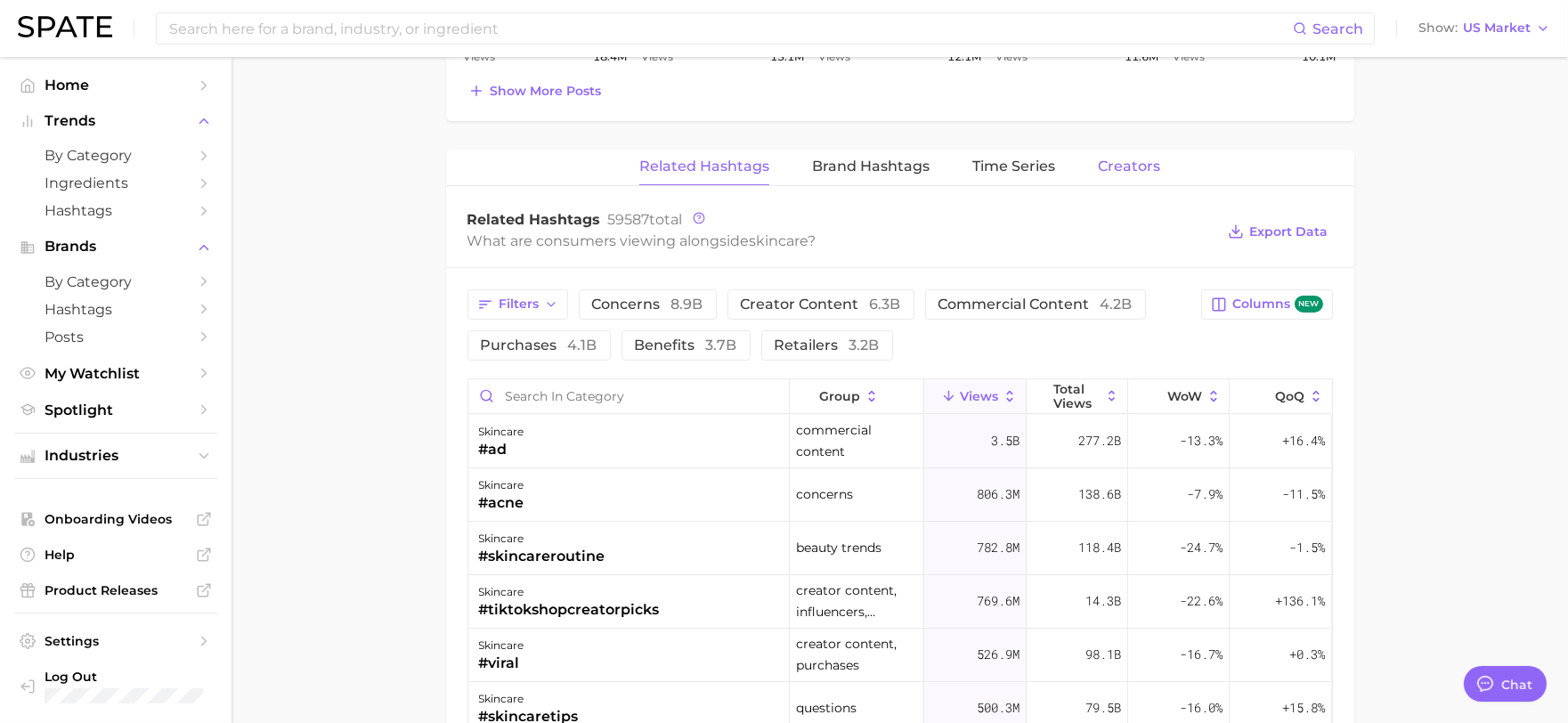
click at [1149, 156] on button "Creators" at bounding box center [1129, 166] width 62 height 35
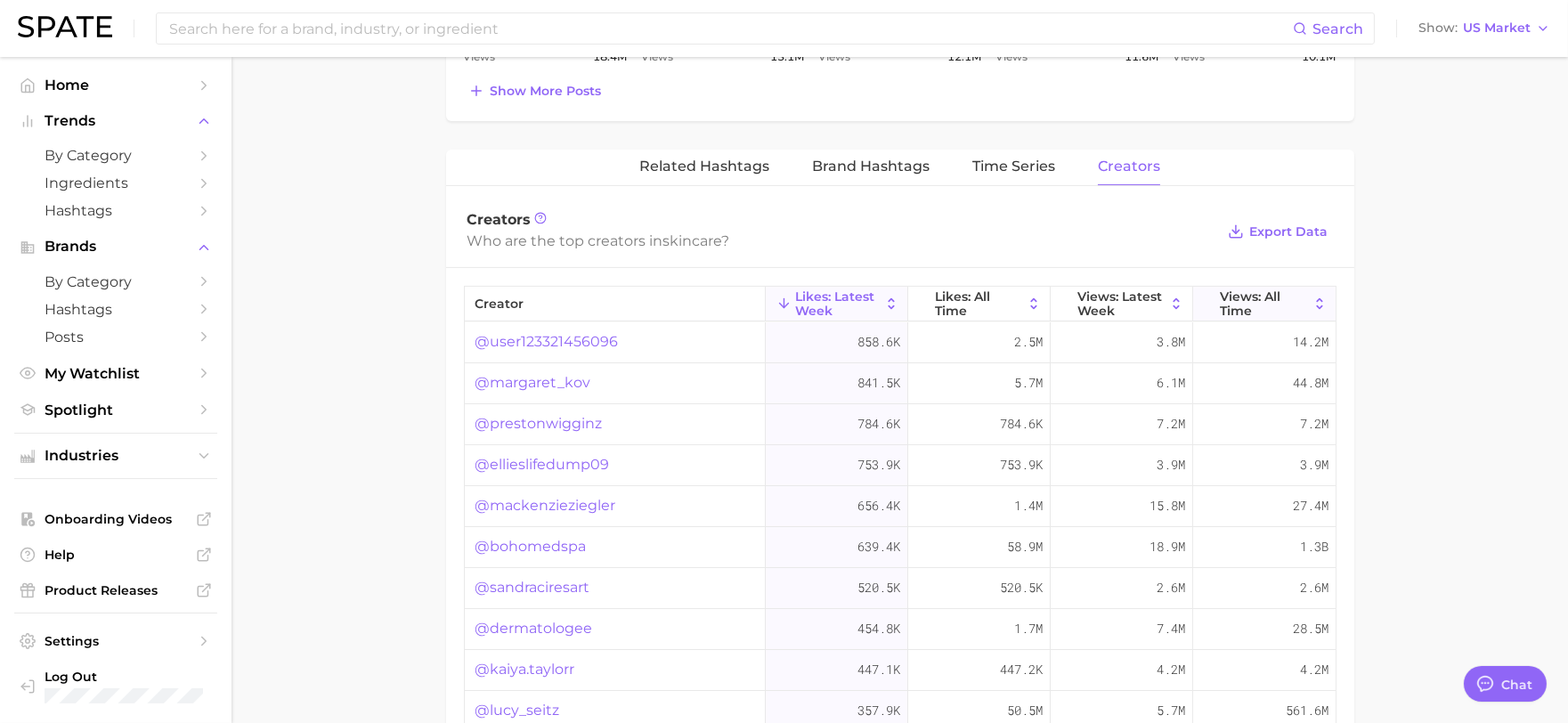
click at [1220, 303] on span "Views: All Time" at bounding box center [1264, 304] width 89 height 29
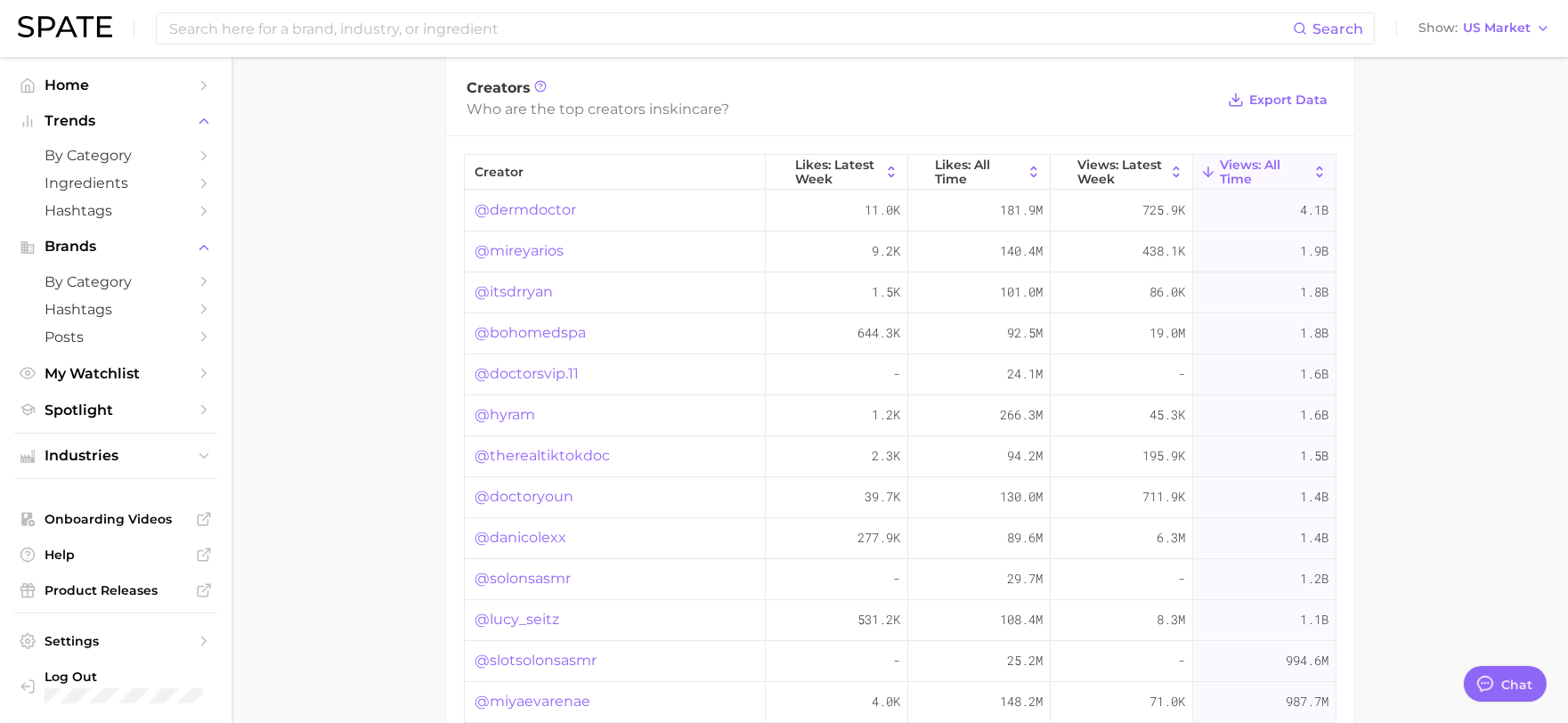
scroll to position [1284, 0]
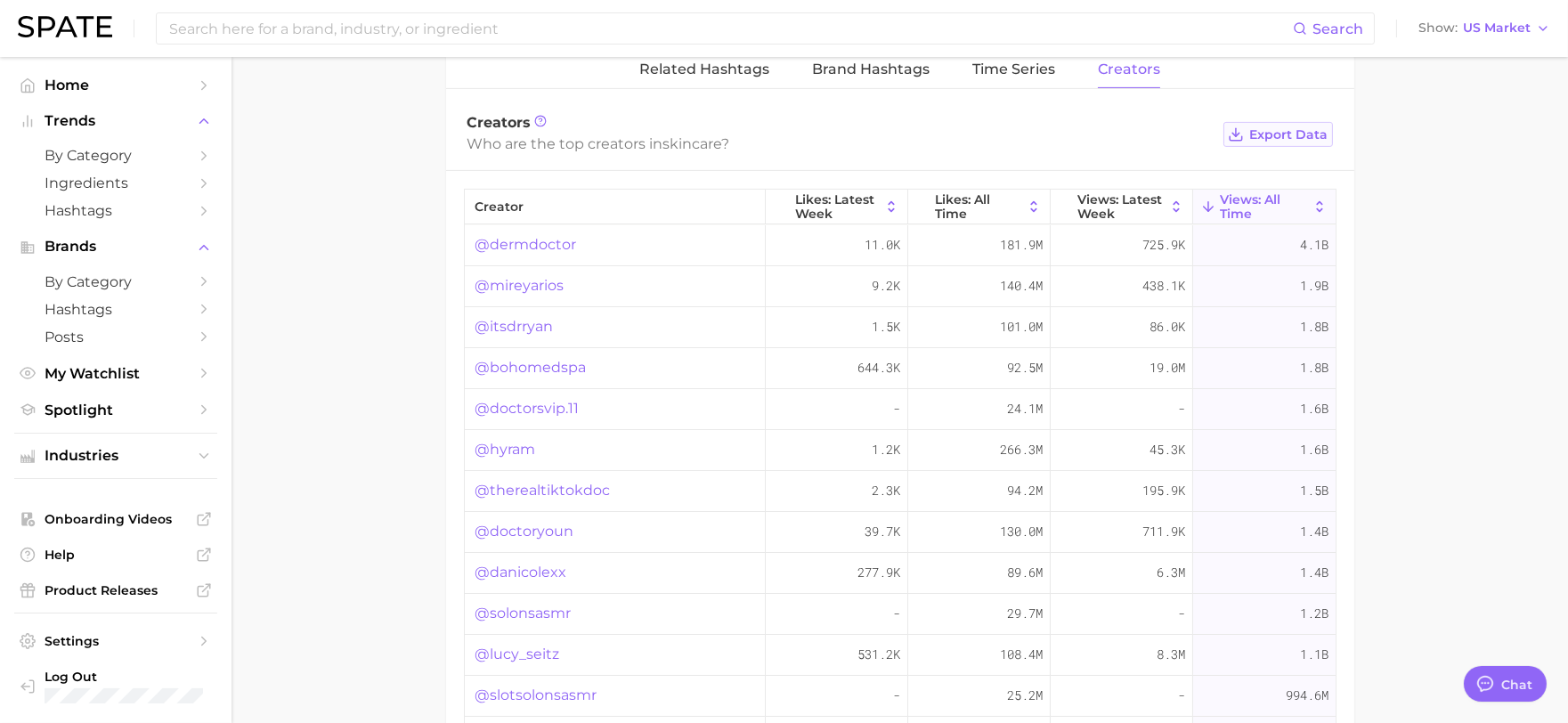
click at [1305, 138] on span "Export Data" at bounding box center [1289, 135] width 78 height 15
click at [423, 5] on div "Search Show US Market" at bounding box center [784, 29] width 1532 height 57
click at [422, 22] on input at bounding box center [730, 29] width 1126 height 31
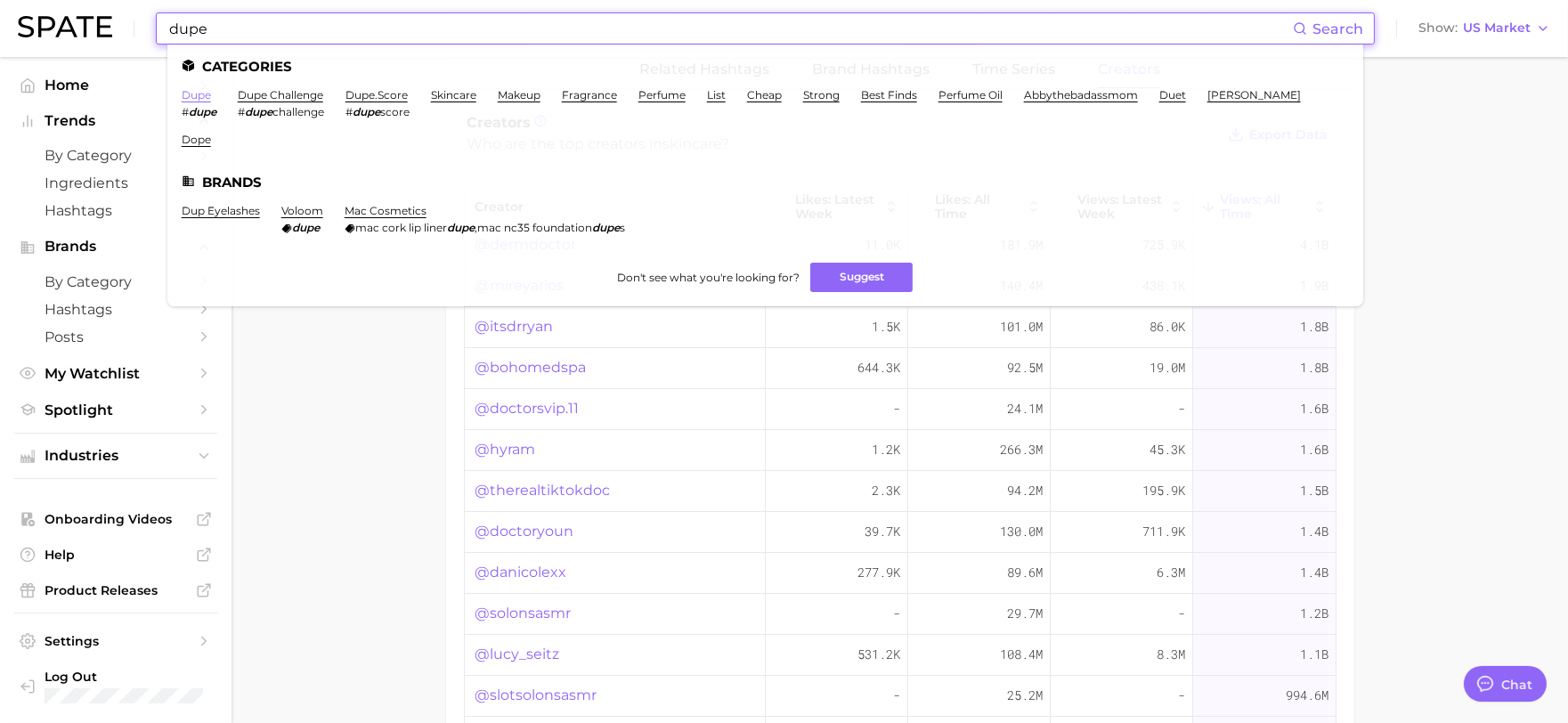
type input "dupe"
click at [208, 93] on link "dupe" at bounding box center [197, 95] width 30 height 14
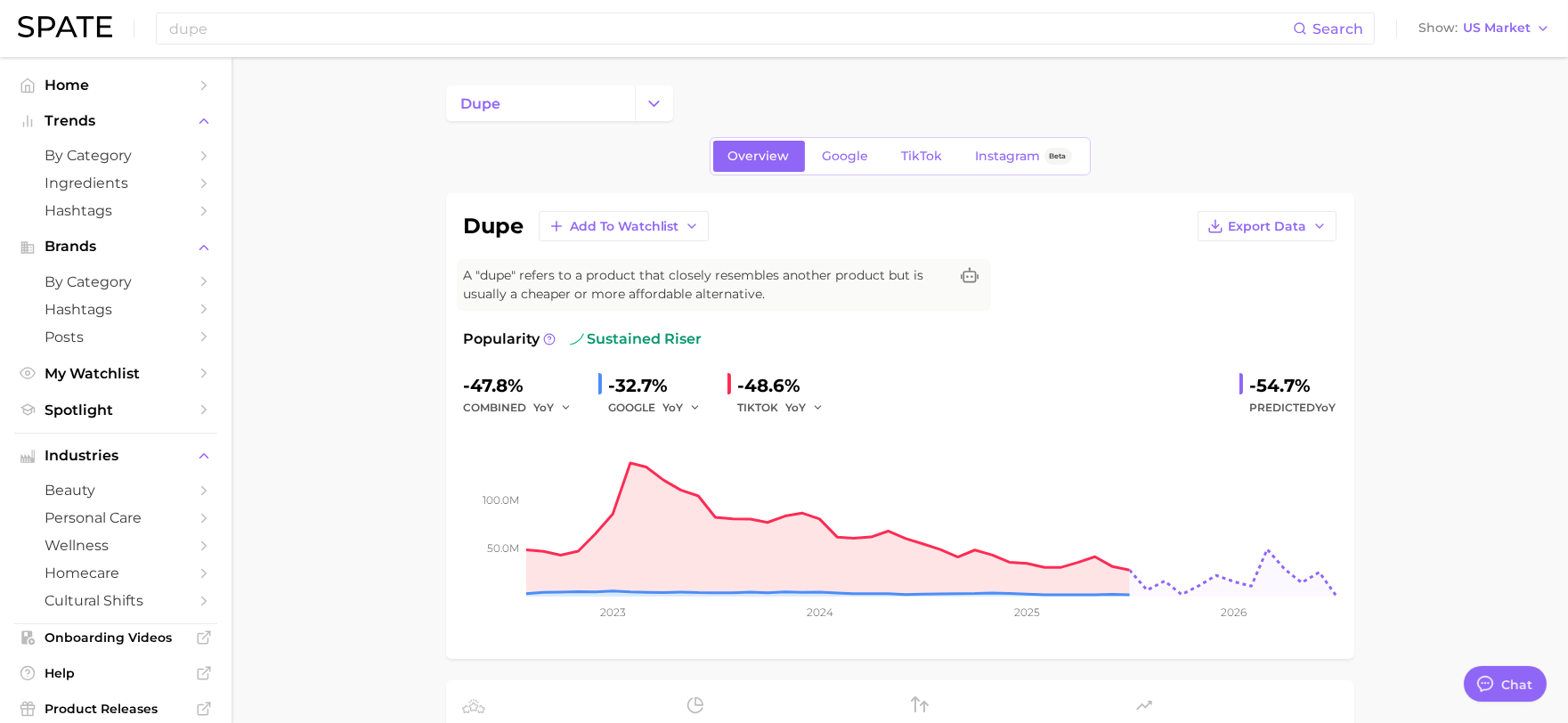
click at [914, 171] on link "TikTok" at bounding box center [922, 156] width 71 height 32
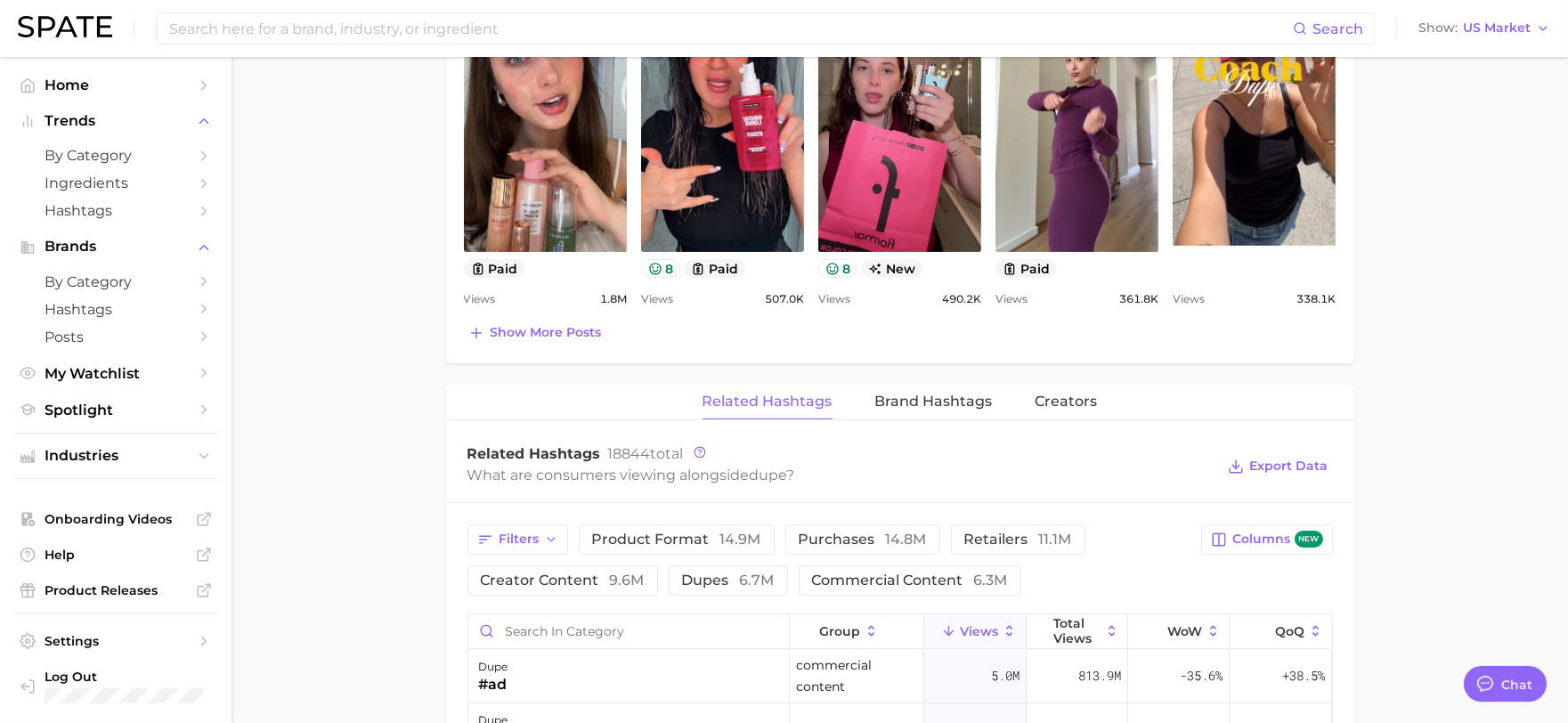
scroll to position [1088, 0]
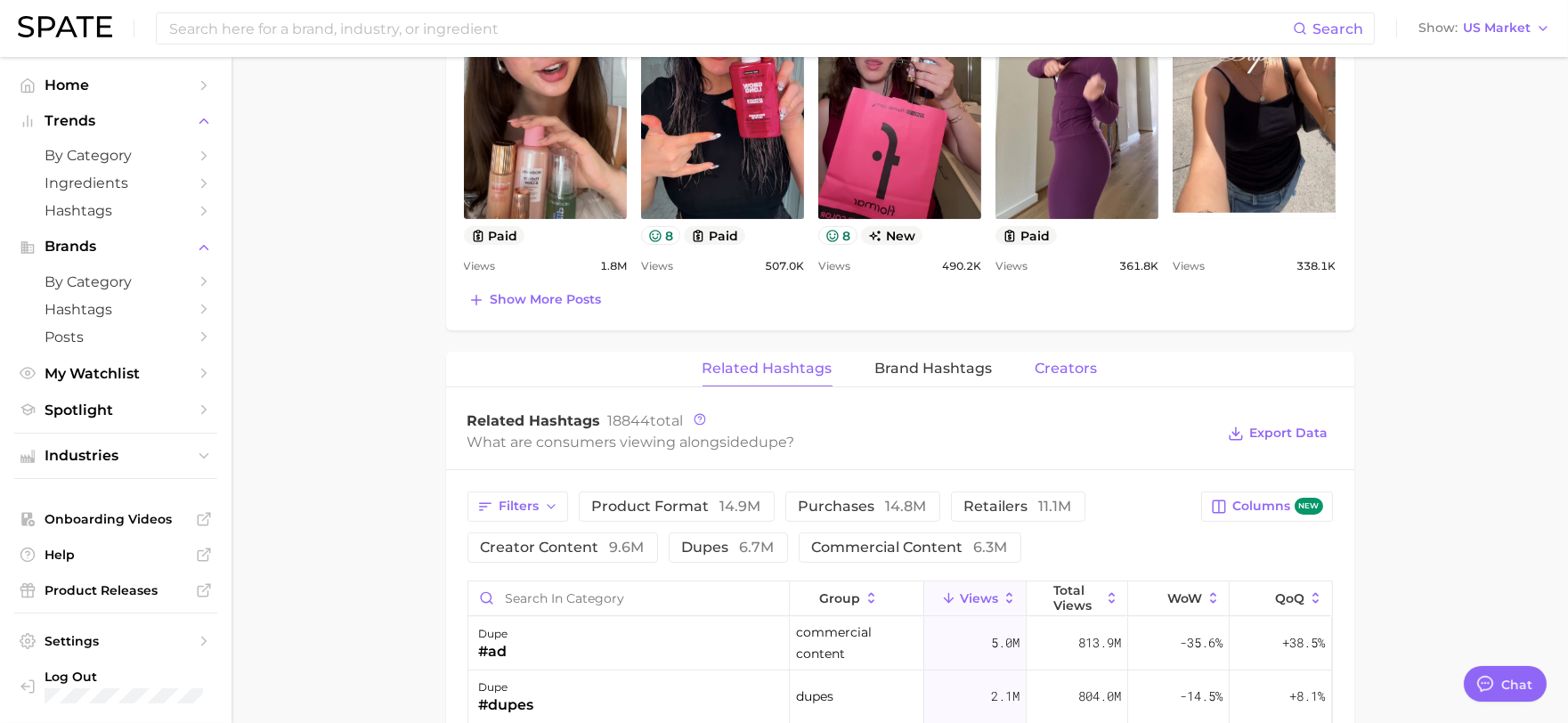
click at [1073, 388] on div "Related Hashtags Brand Hashtags Creators" at bounding box center [900, 370] width 908 height 36
click at [1068, 377] on span "Creators" at bounding box center [1066, 369] width 62 height 16
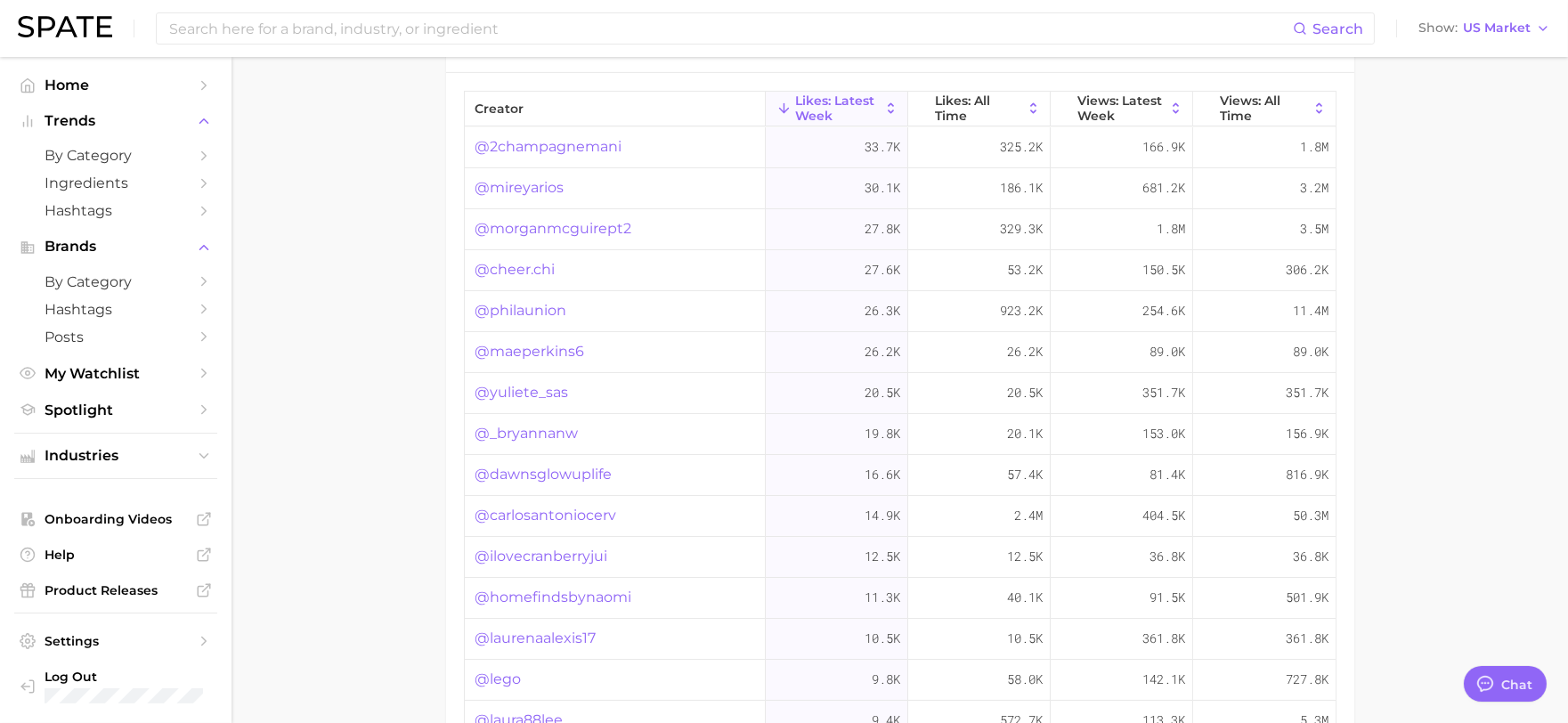
scroll to position [1483, 0]
click at [1260, 107] on span "Views: All Time" at bounding box center [1264, 109] width 89 height 29
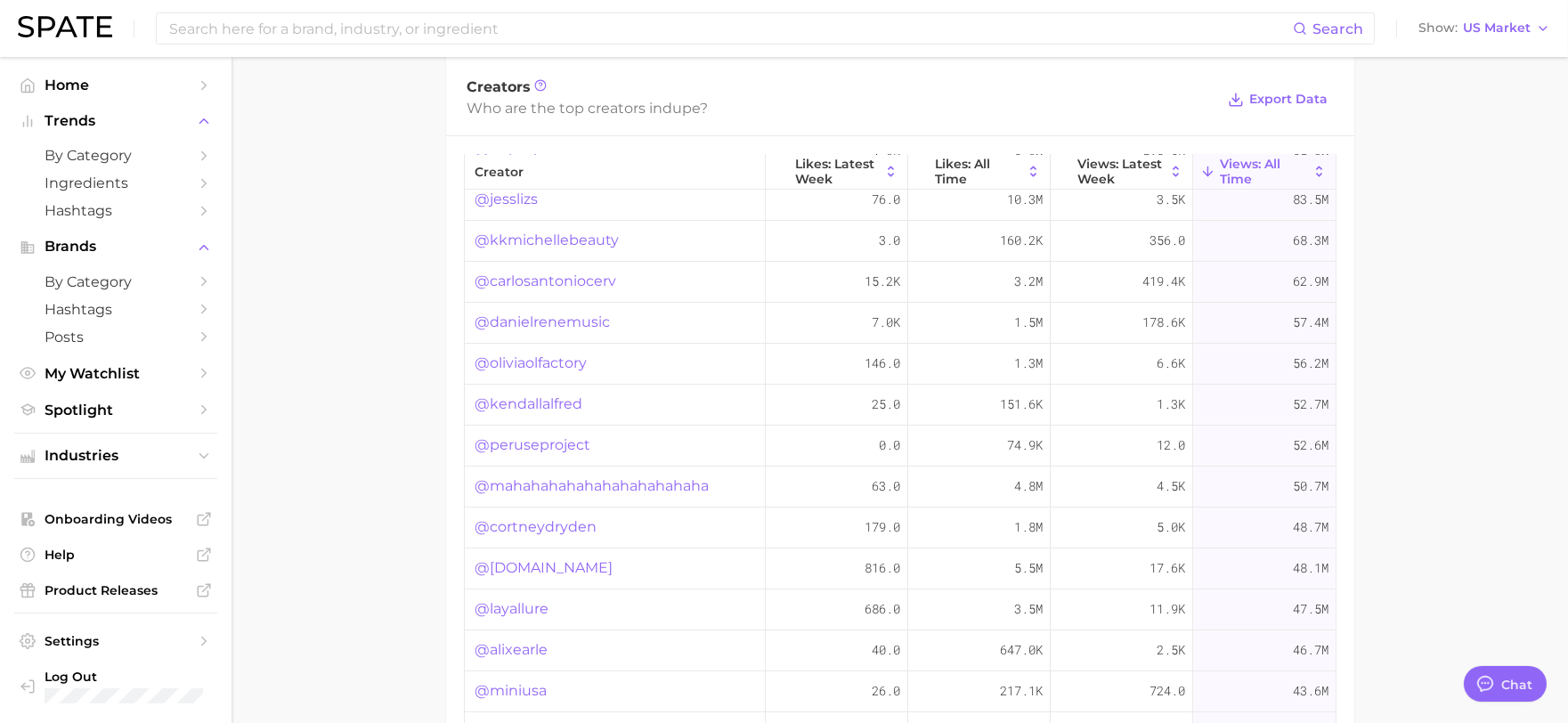
scroll to position [1386, 0]
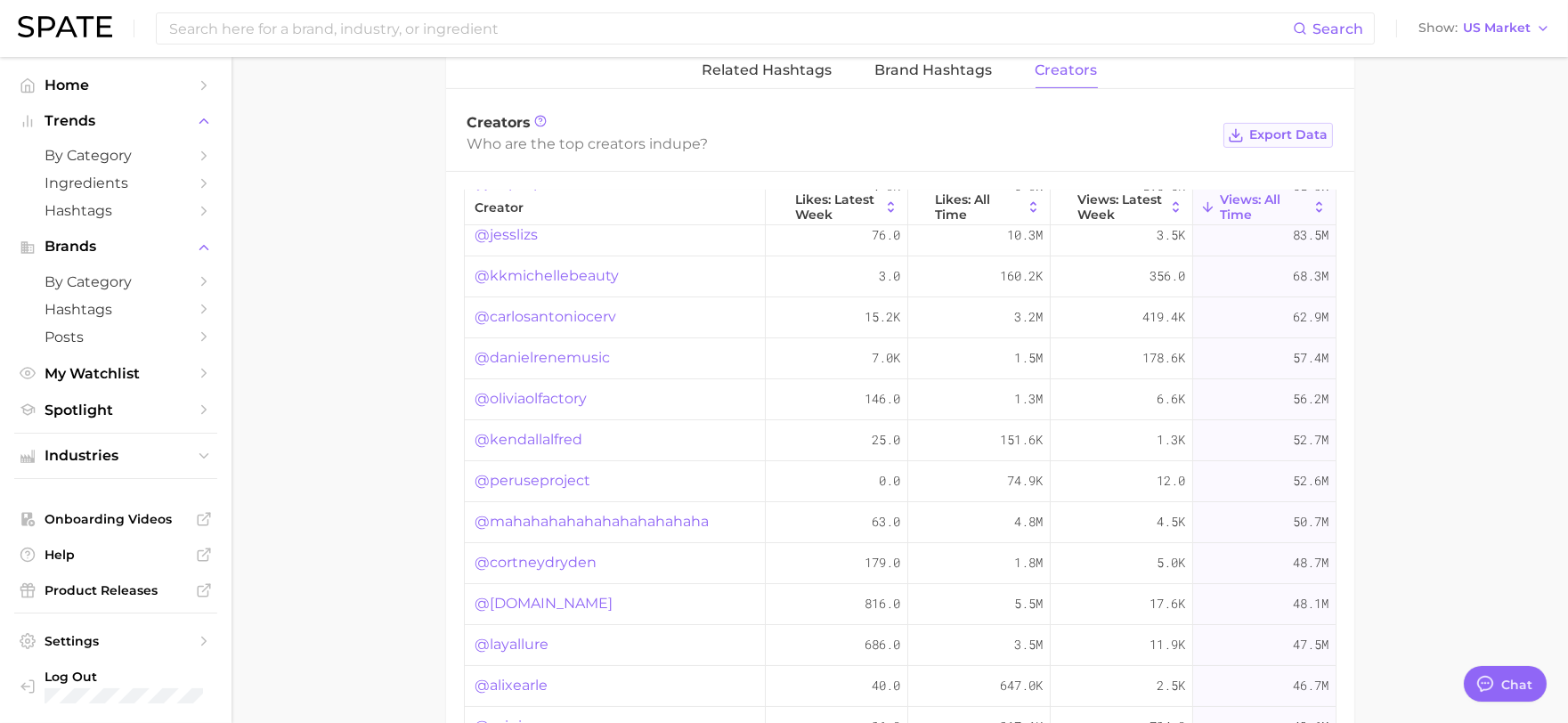
click at [1286, 142] on span "Export Data" at bounding box center [1289, 135] width 78 height 15
click at [336, 40] on input at bounding box center [730, 29] width 1126 height 31
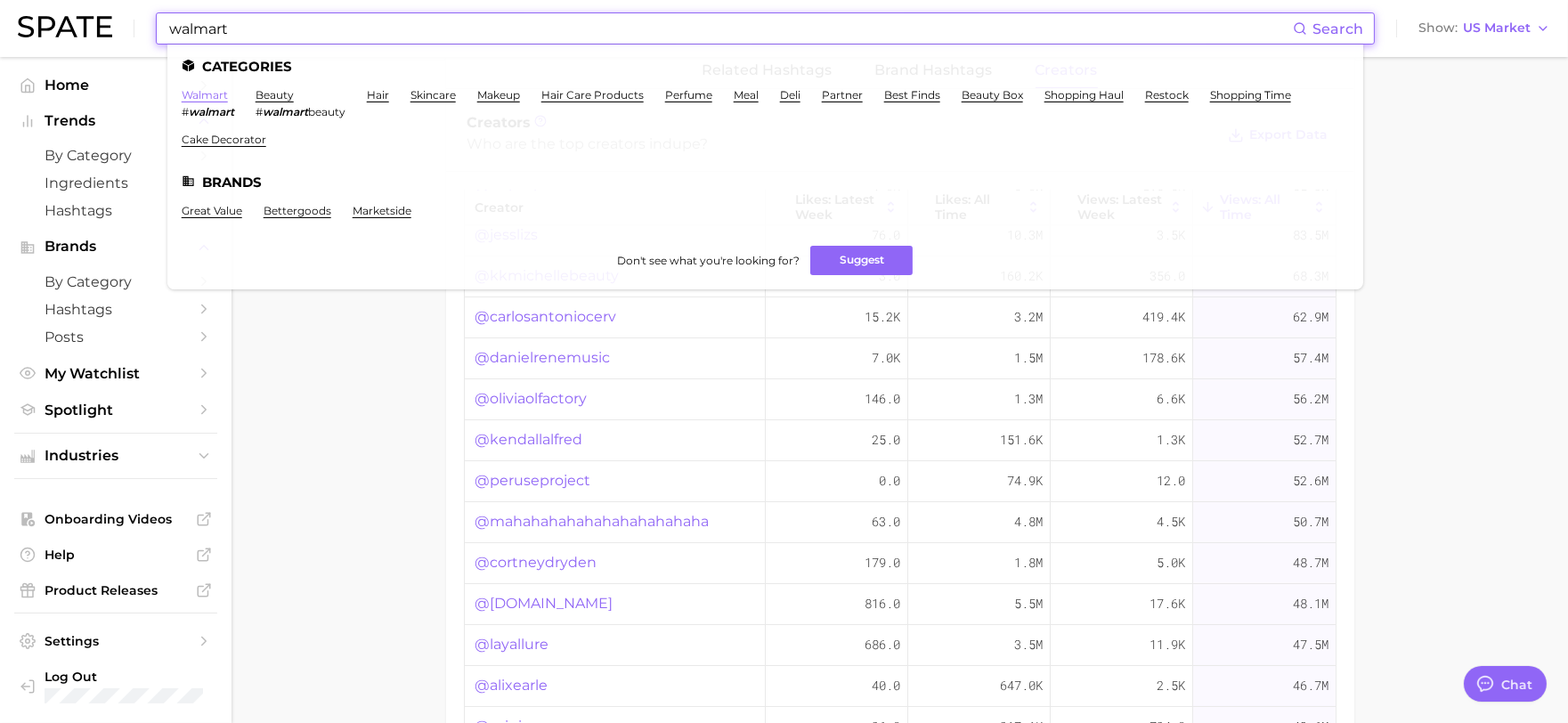
type input "walmart"
click at [212, 94] on link "walmart" at bounding box center [205, 95] width 46 height 14
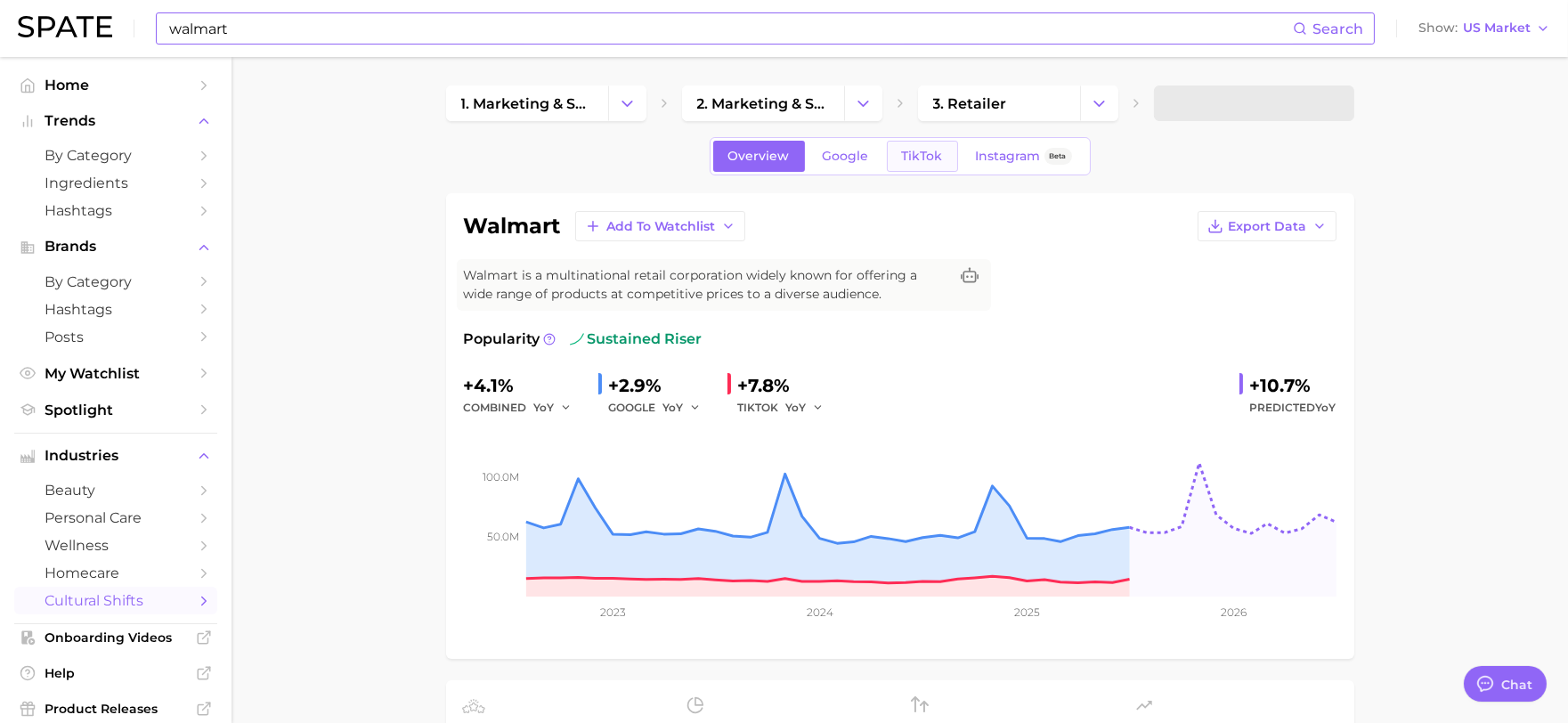
click at [935, 162] on span "TikTok" at bounding box center [922, 155] width 41 height 15
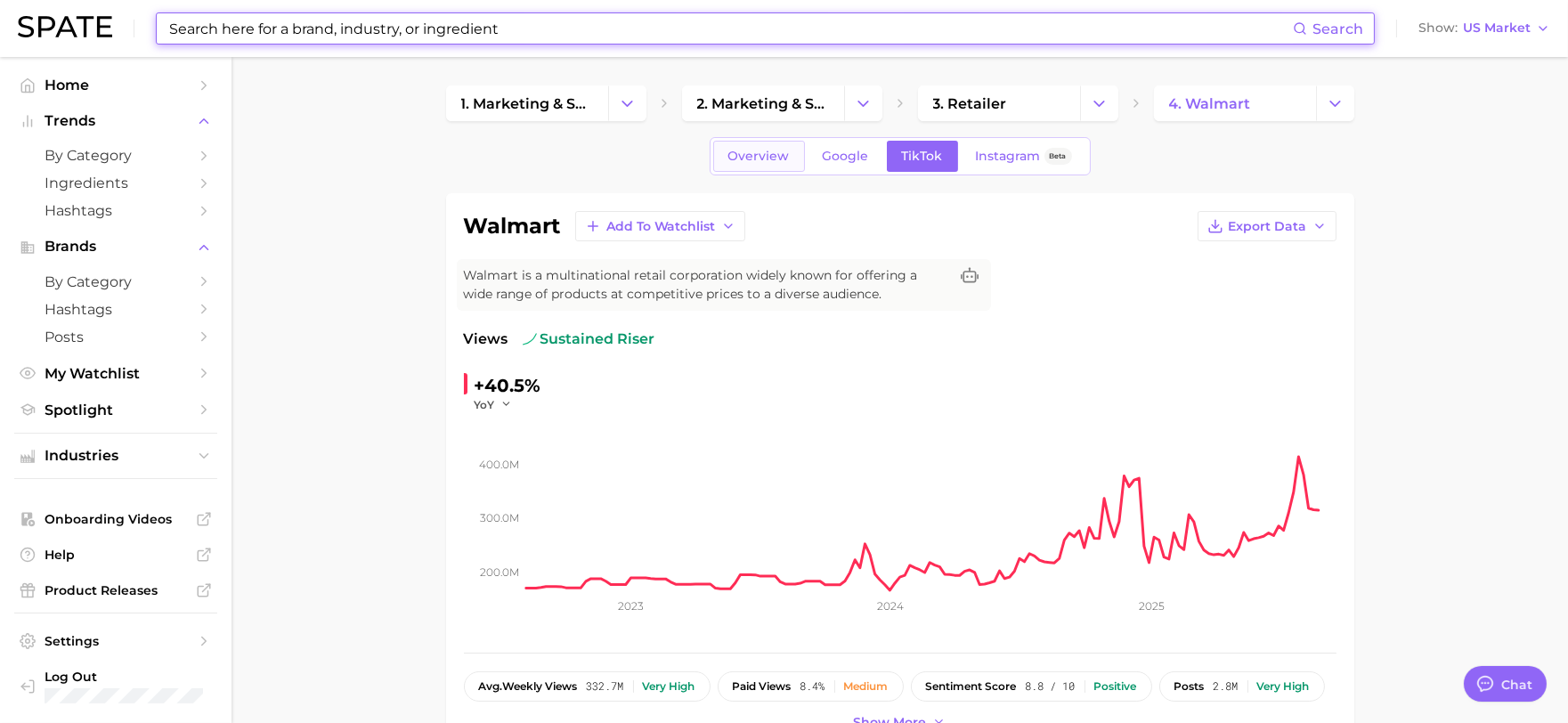
click at [779, 153] on span "Overview" at bounding box center [759, 155] width 61 height 15
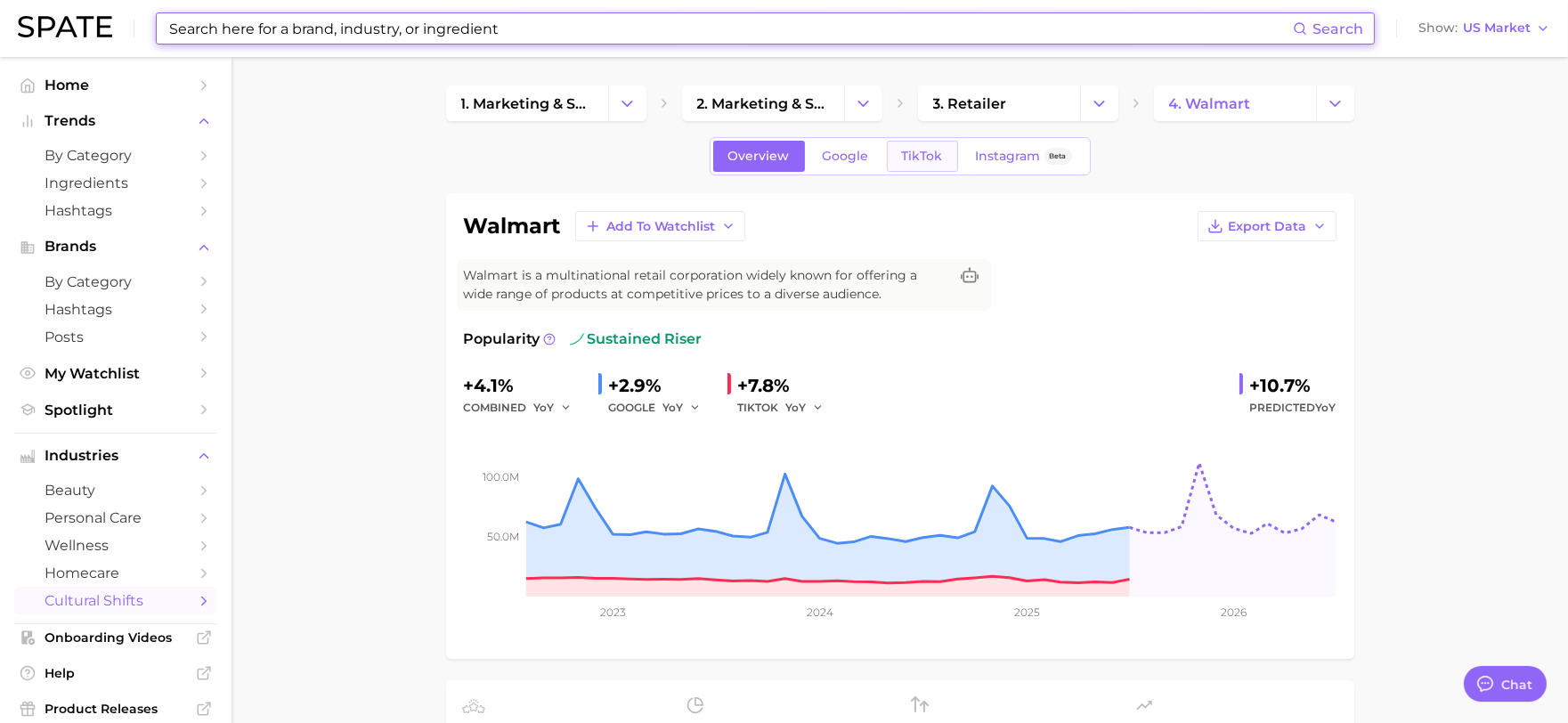
click at [923, 161] on span "TikTok" at bounding box center [922, 155] width 41 height 15
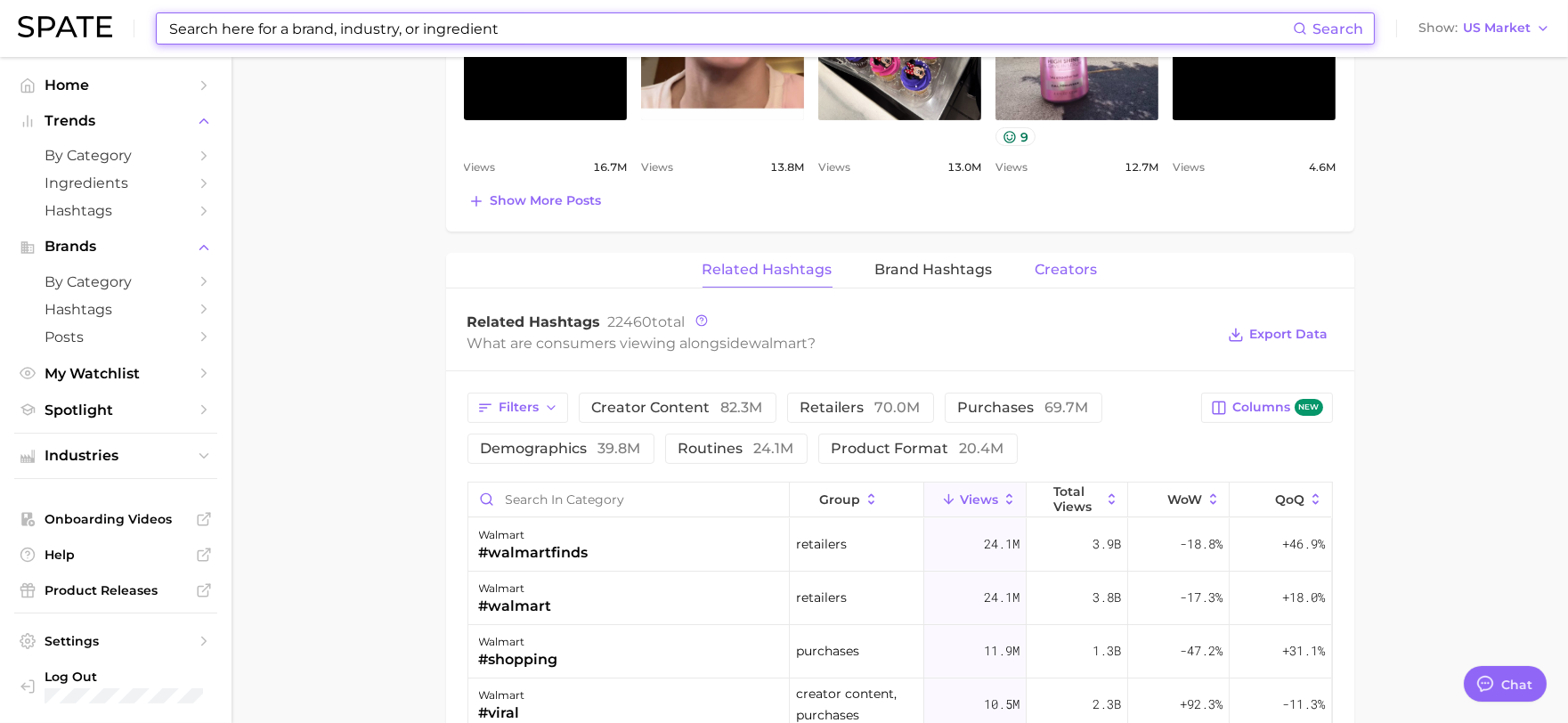
click at [1057, 273] on span "Creators" at bounding box center [1066, 270] width 62 height 16
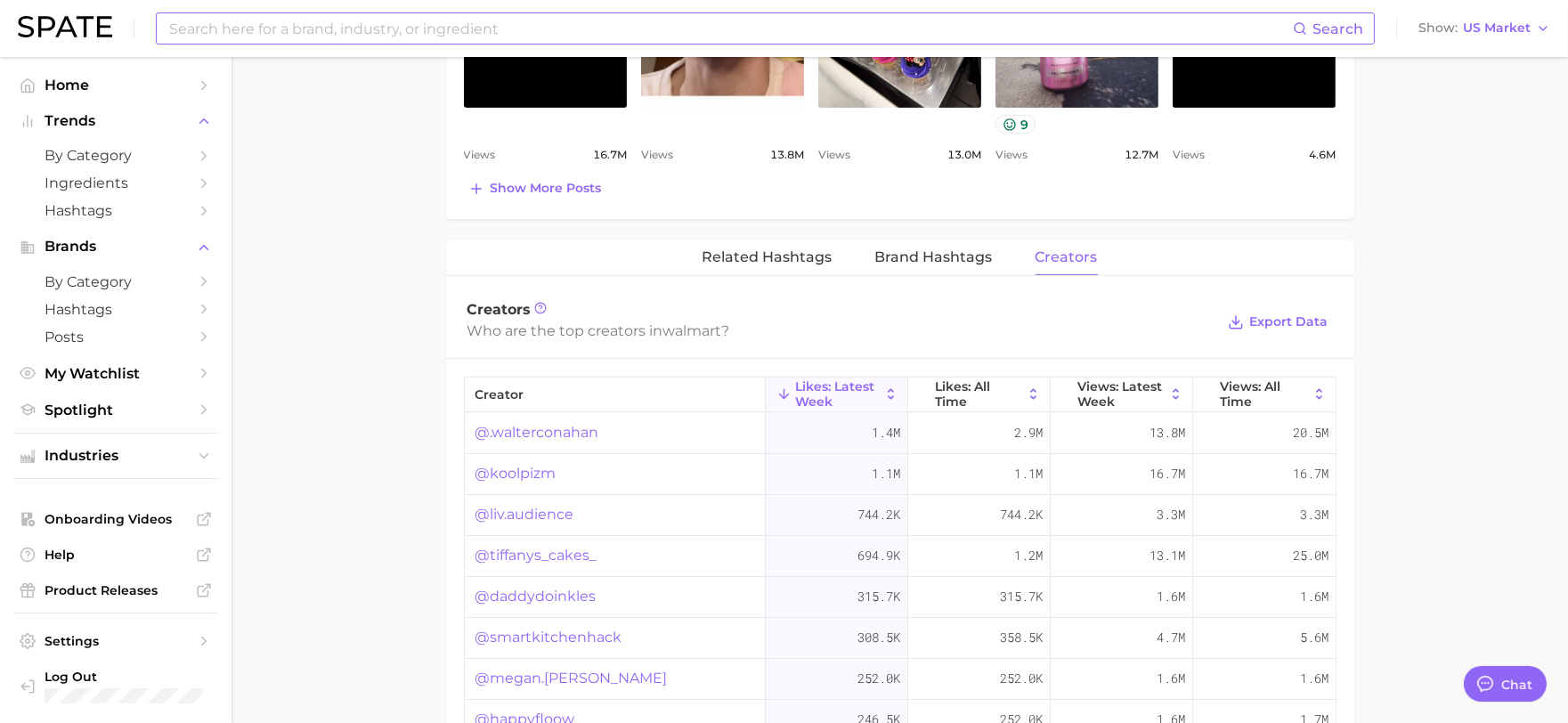
scroll to position [1286, 0]
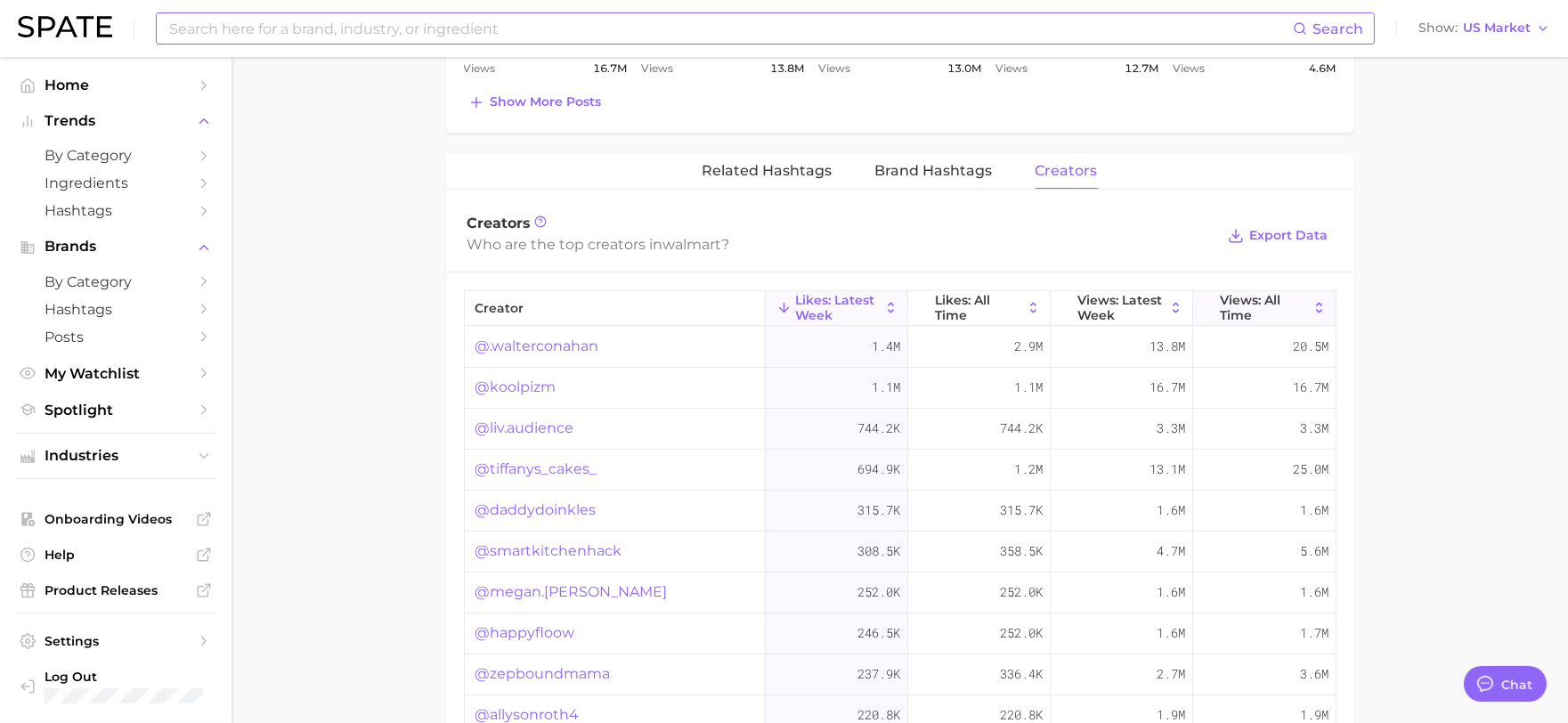
click at [1246, 306] on span "Views: All Time" at bounding box center [1264, 307] width 89 height 29
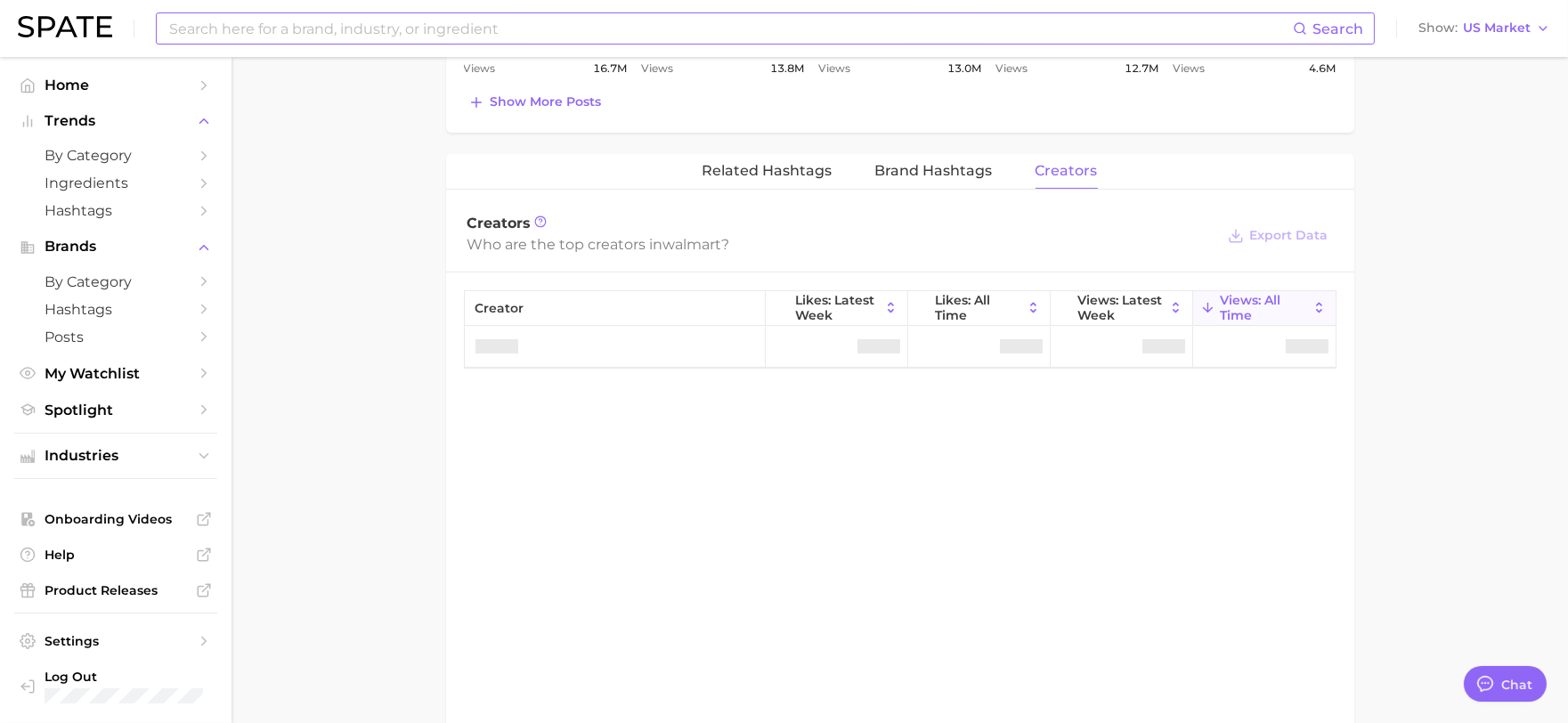
click at [1246, 306] on span "Views: All Time" at bounding box center [1264, 307] width 89 height 29
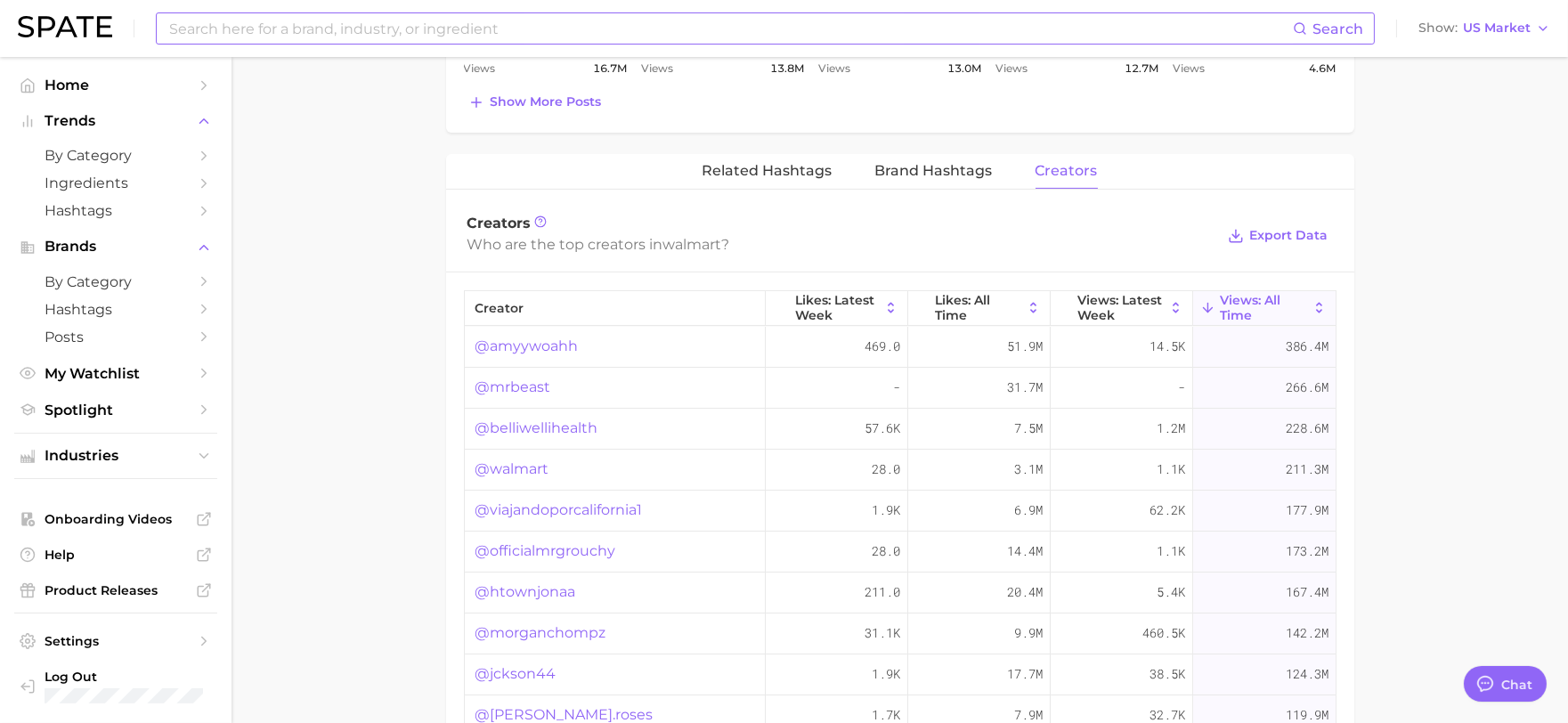
click at [554, 351] on link "@amyywoahh" at bounding box center [527, 346] width 103 height 22
click at [1258, 241] on span "Export Data" at bounding box center [1289, 234] width 78 height 15
click at [369, 29] on input at bounding box center [730, 29] width 1126 height 31
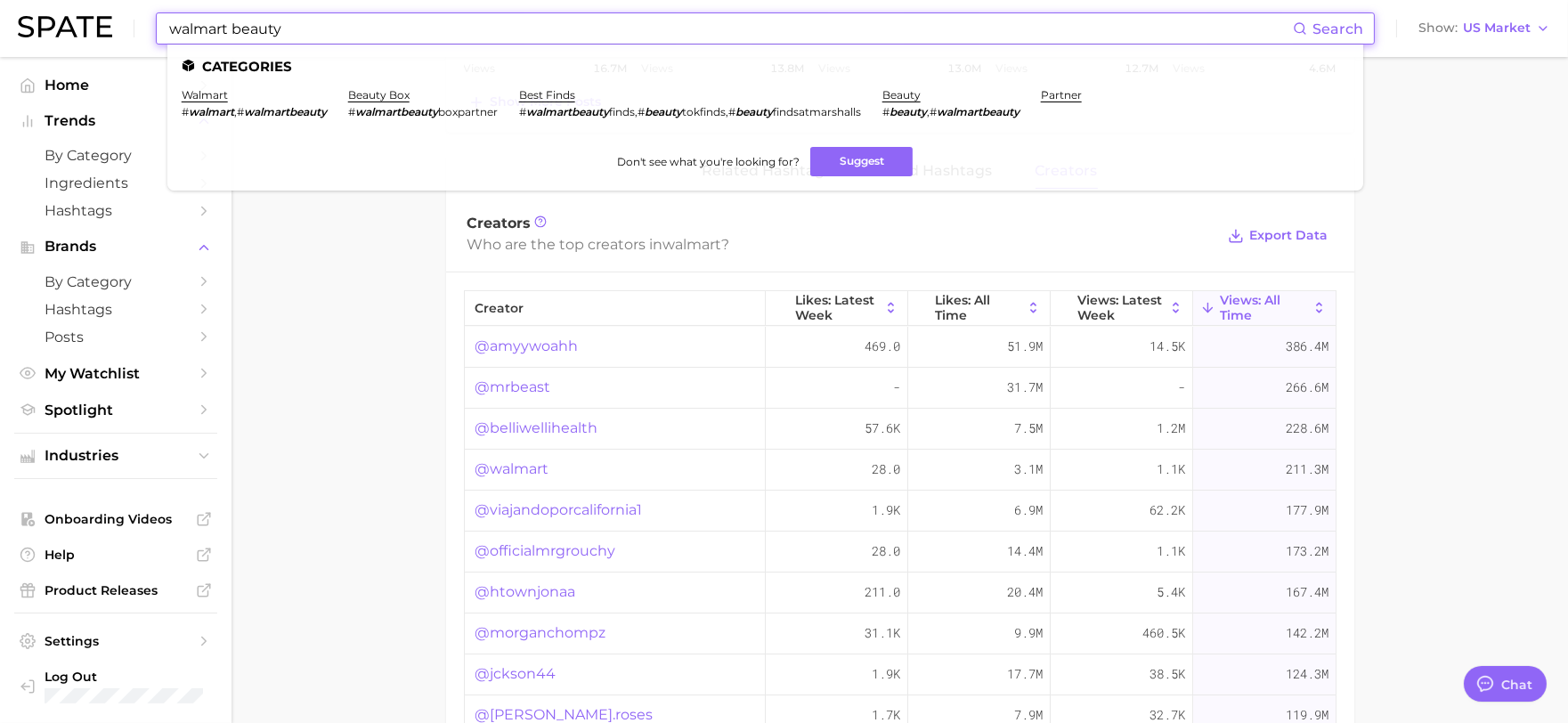
drag, startPoint x: 295, startPoint y: 23, endPoint x: 80, endPoint y: 31, distance: 215.1
click at [80, 31] on div "walmart beauty Search Categories walmart # walmart , # walmartbeauty beauty box…" at bounding box center [784, 29] width 1532 height 57
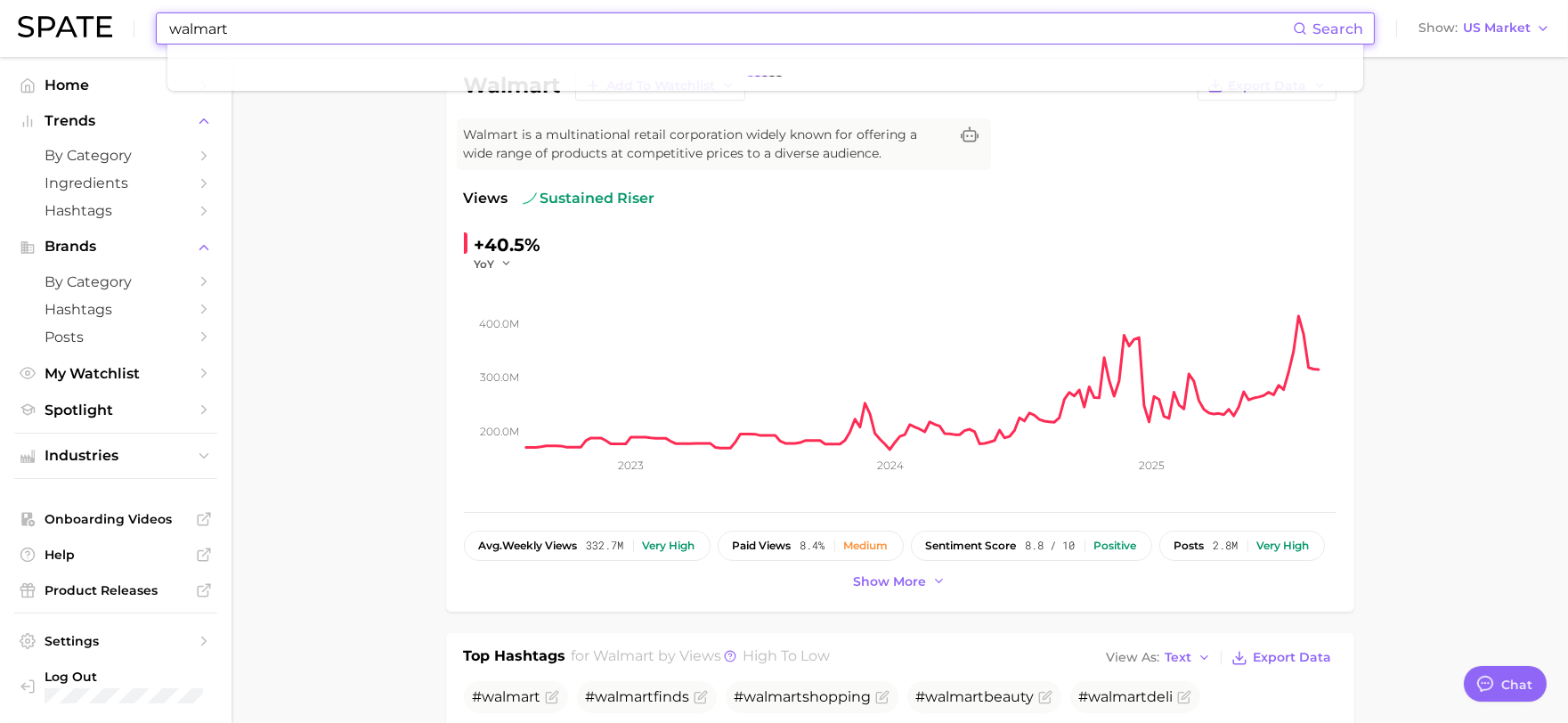
scroll to position [0, 0]
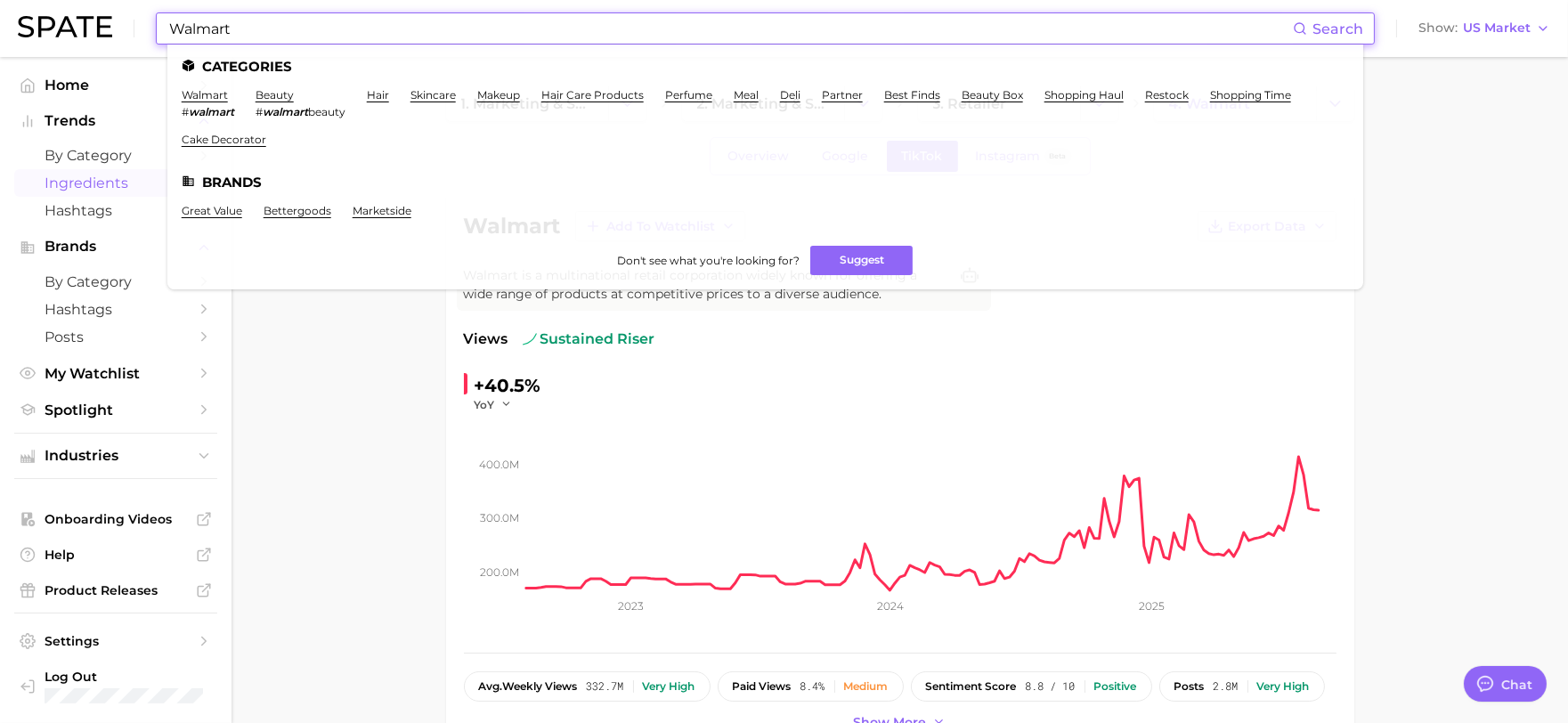
type input "Walmart"
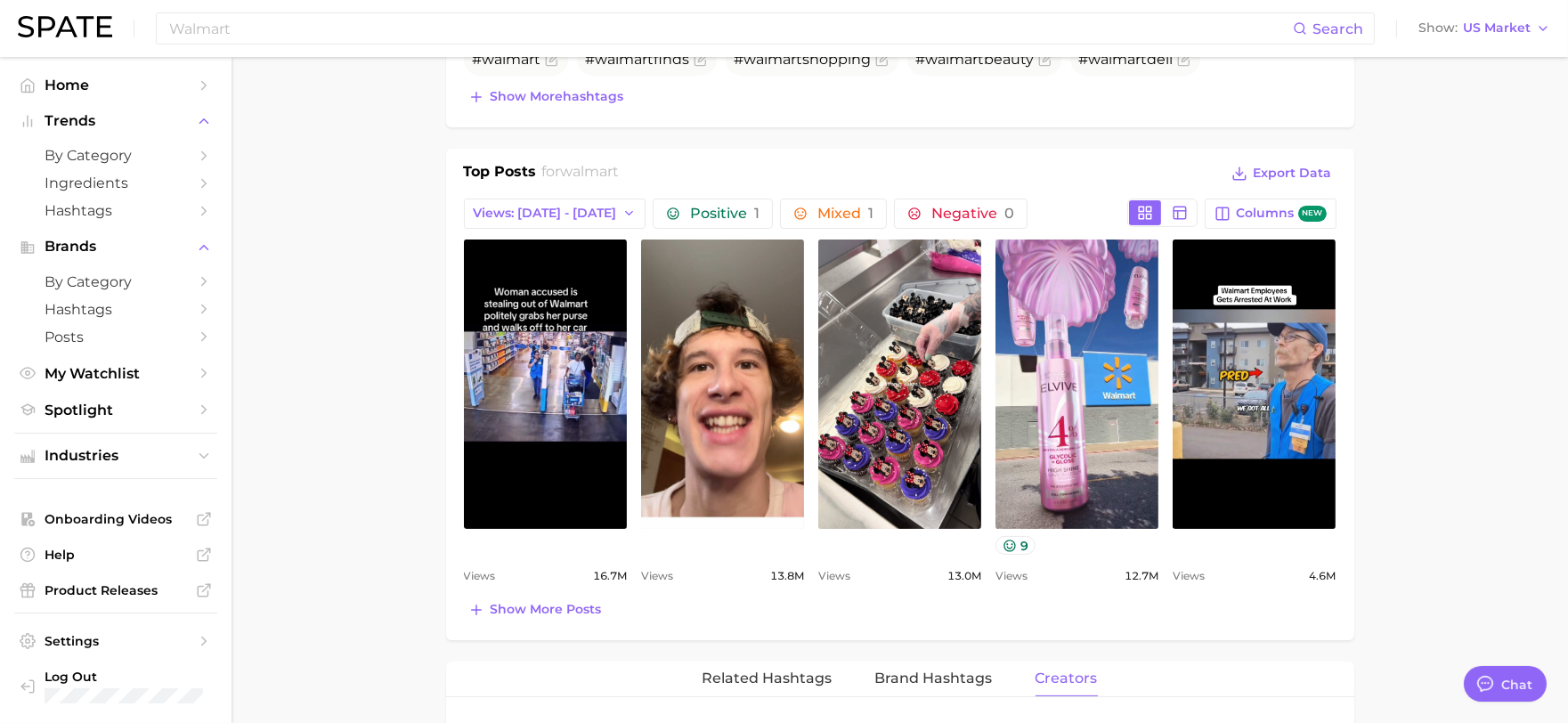
scroll to position [790, 0]
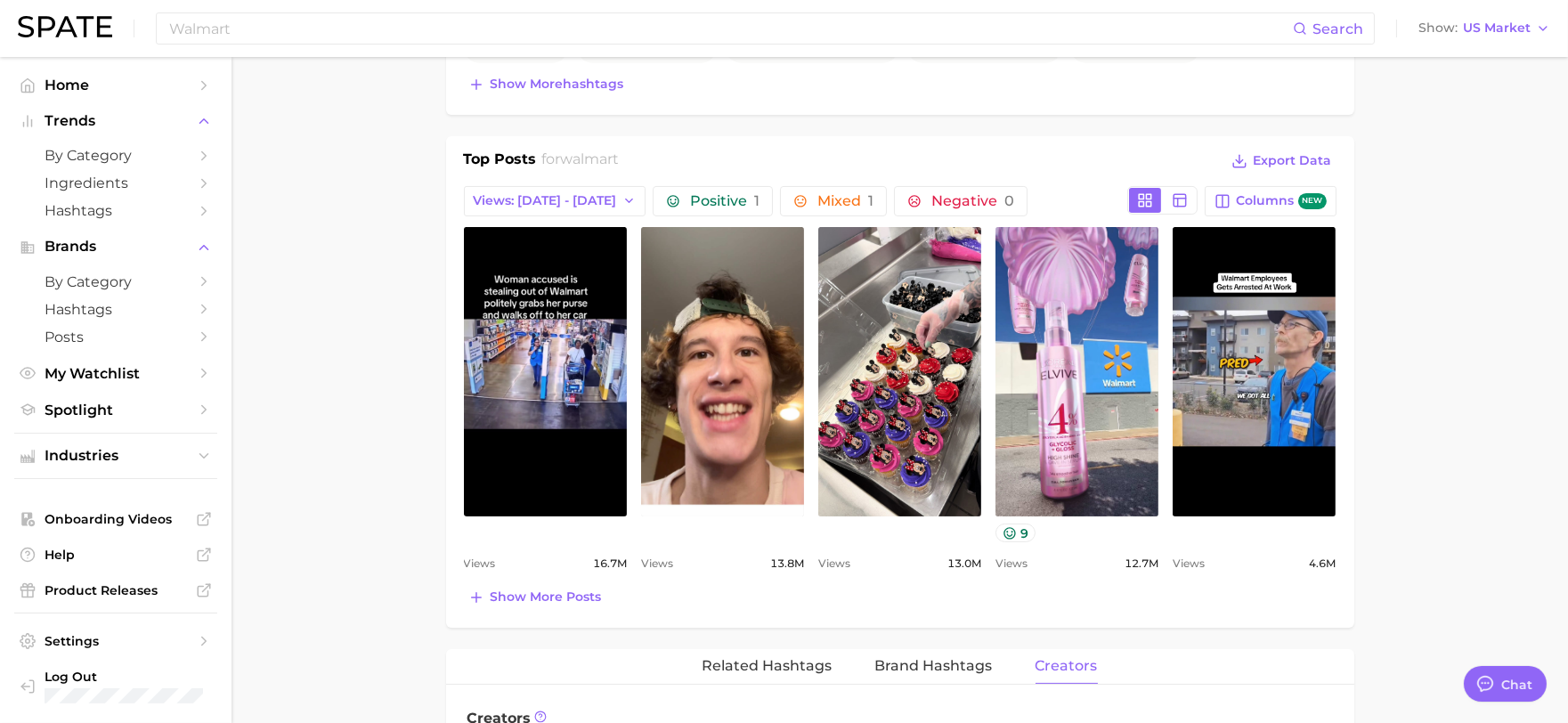
click at [1409, 316] on main "1. marketing & sales 2. marketing & sales 3. retailer 4. walmart Overview Googl…" at bounding box center [899, 440] width 1337 height 2348
